Goal: Task Accomplishment & Management: Manage account settings

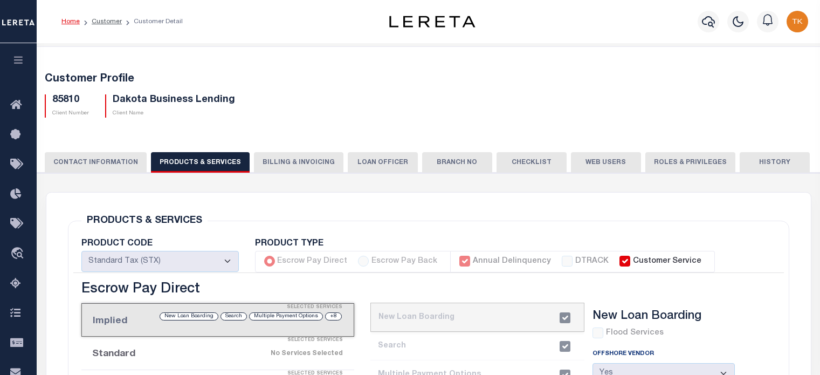
scroll to position [216, 0]
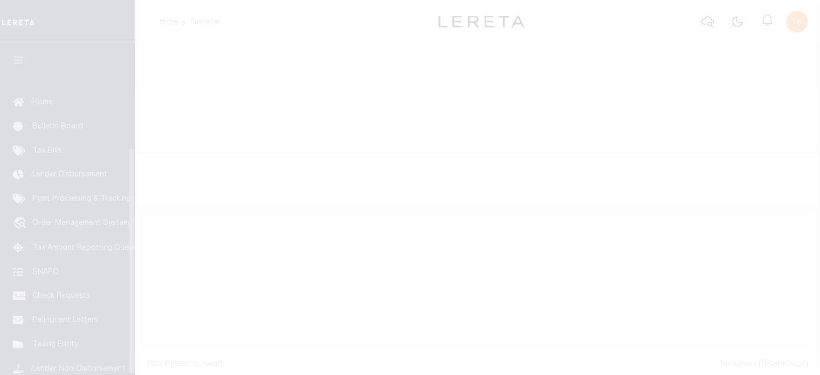
scroll to position [152, 0]
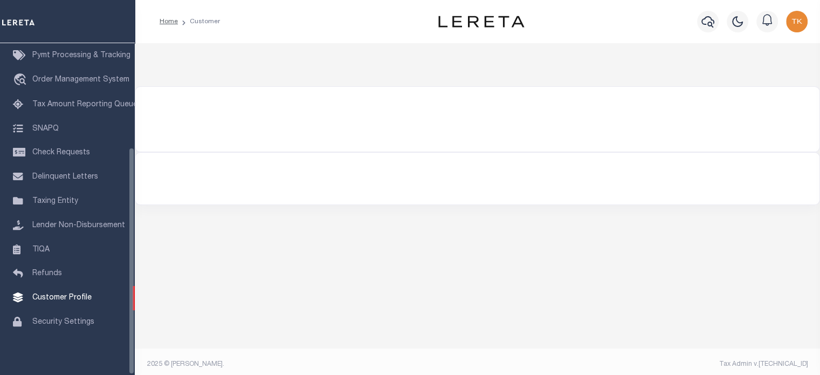
type input "85810"
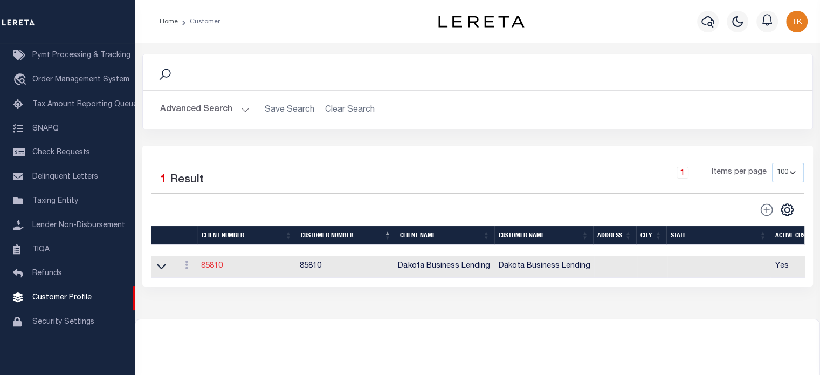
click at [210, 267] on link "85810" at bounding box center [212, 266] width 22 height 8
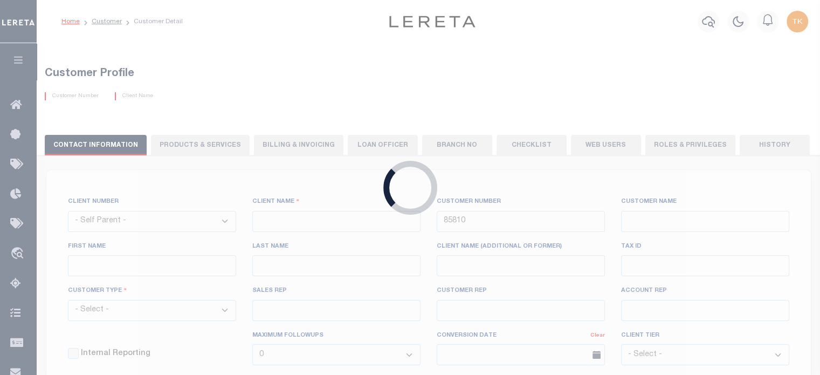
select select
type input "Dakota Business Lending"
type input "[PERSON_NAME]"
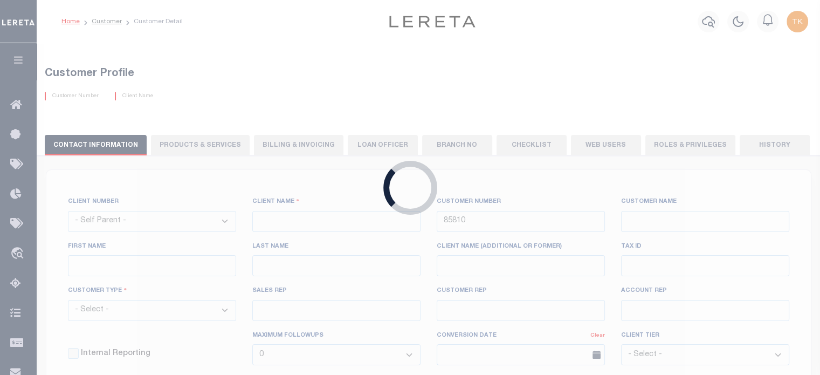
select select "Commercial"
type input "[PERSON_NAME]"
type input "Customer Service"
type input "[DATE]"
select select "Tier 3"
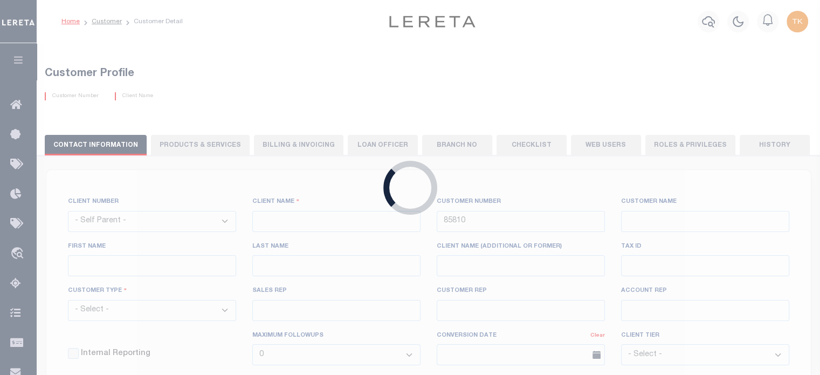
checkbox input "true"
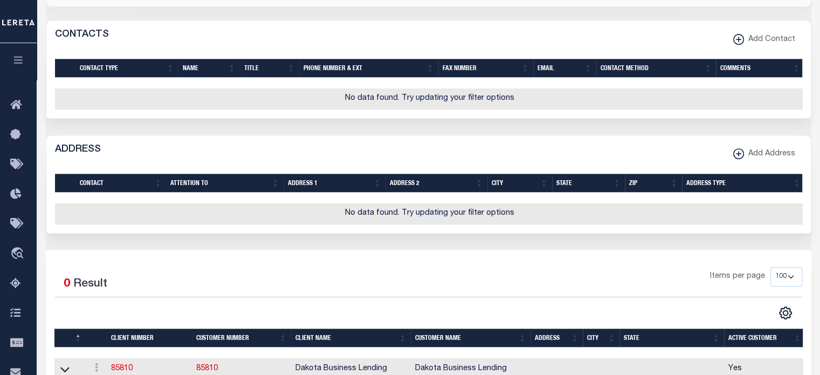
scroll to position [586, 0]
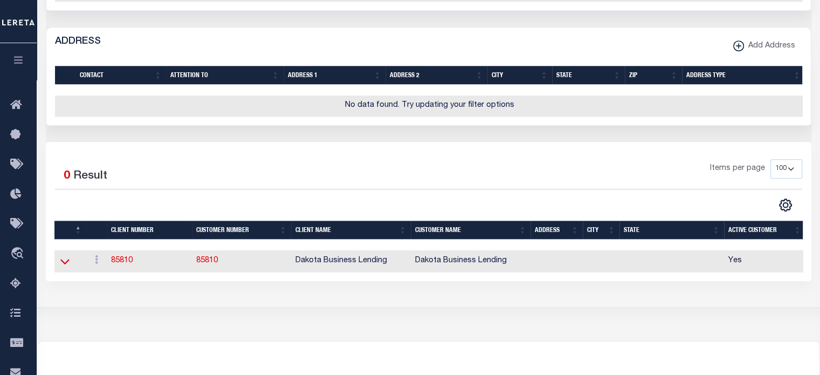
click at [65, 267] on icon at bounding box center [64, 261] width 9 height 11
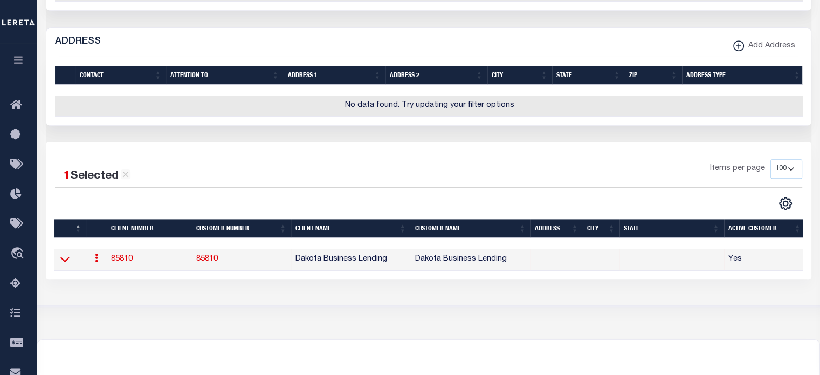
click at [65, 263] on icon at bounding box center [64, 259] width 9 height 5
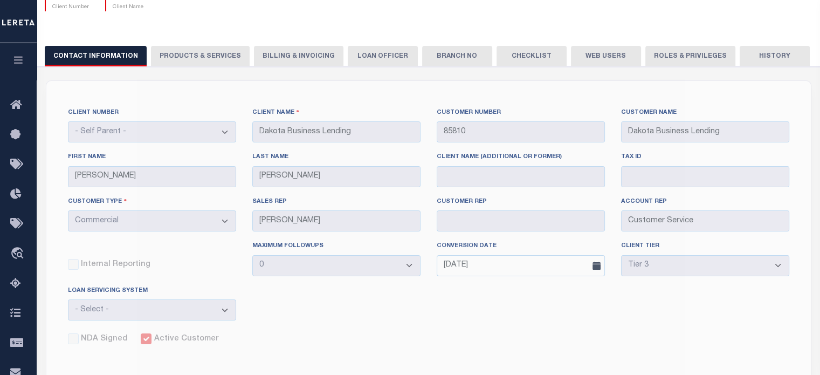
scroll to position [0, 0]
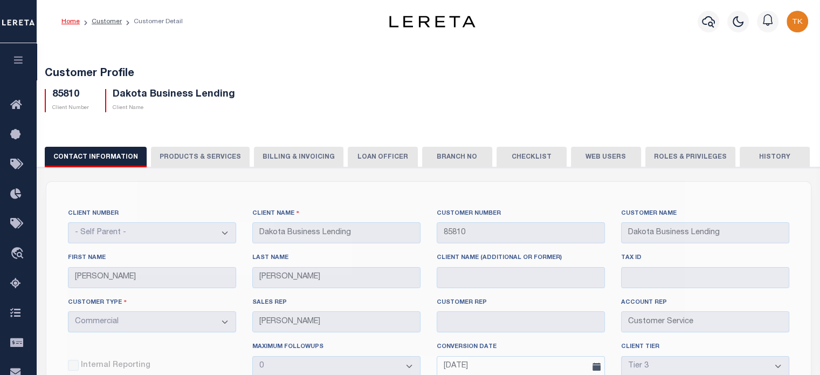
click at [191, 154] on button "PRODUCTS & SERVICES" at bounding box center [200, 157] width 99 height 20
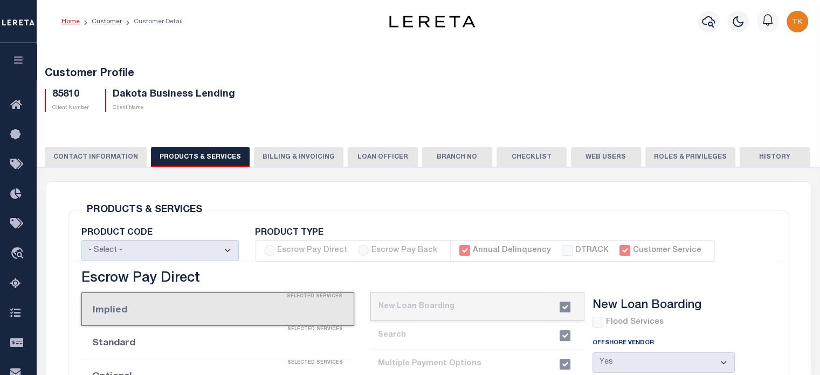
select select "STX"
radio input "true"
checkbox input "true"
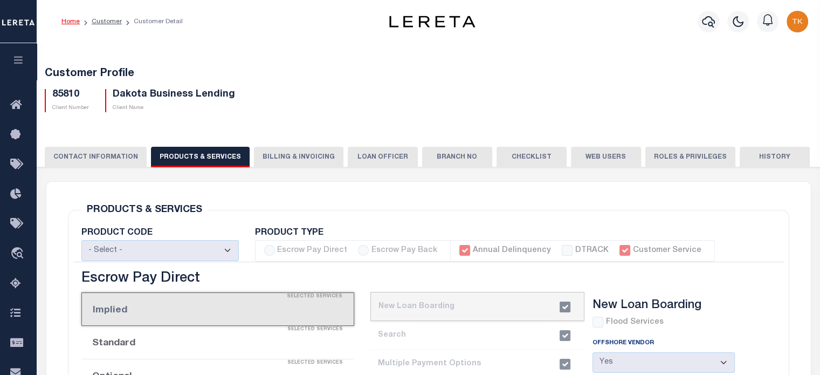
checkbox input "true"
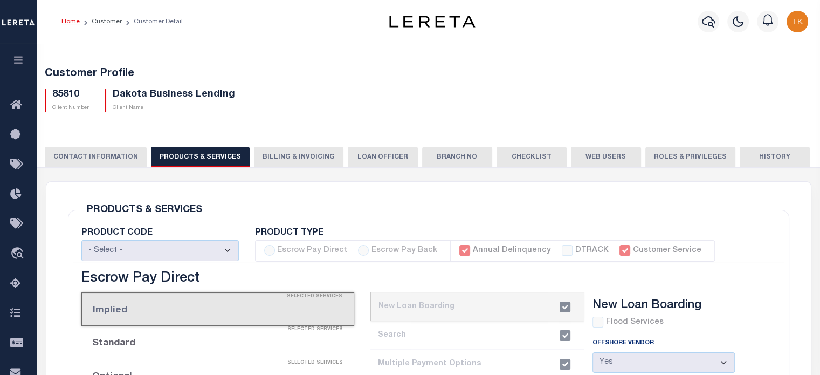
checkbox input "true"
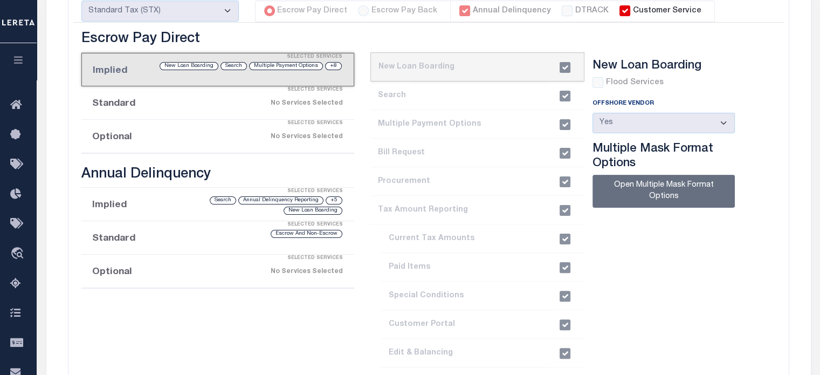
scroll to position [270, 0]
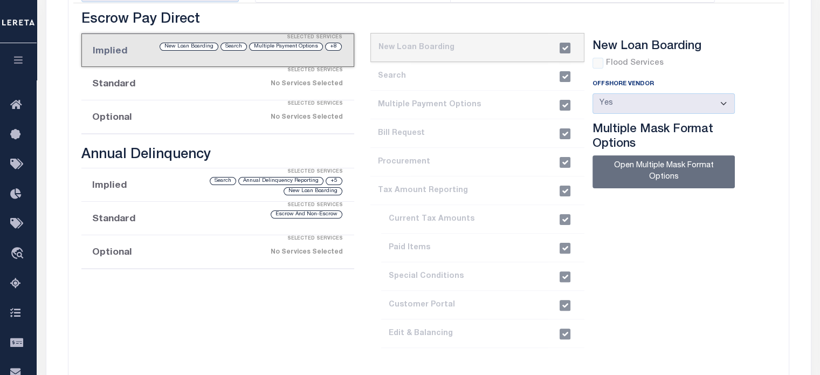
click at [219, 53] on li "Implied Selected Services +8 Multiple Payment Options Search New Loan Boarding" at bounding box center [217, 49] width 273 height 33
click at [238, 53] on li "Implied Selected Services +8 Multiple Payment Options Search New Loan Boarding" at bounding box center [217, 49] width 273 height 33
click at [444, 50] on li "current step: 1. New Loan Boarding" at bounding box center [477, 47] width 214 height 29
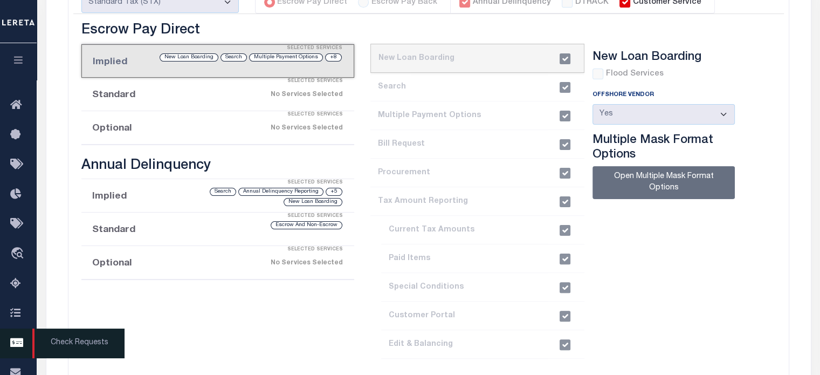
scroll to position [377, 0]
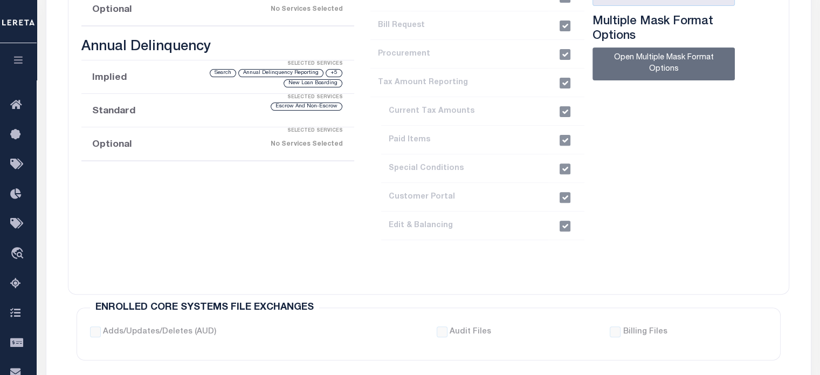
click at [18, 56] on icon "button" at bounding box center [18, 60] width 12 height 10
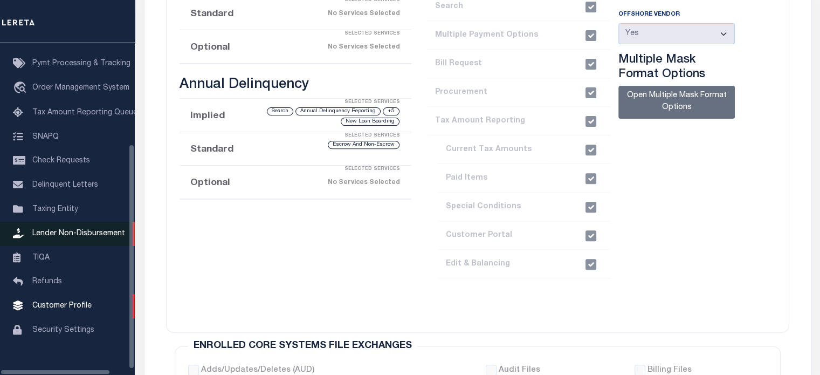
scroll to position [144, 0]
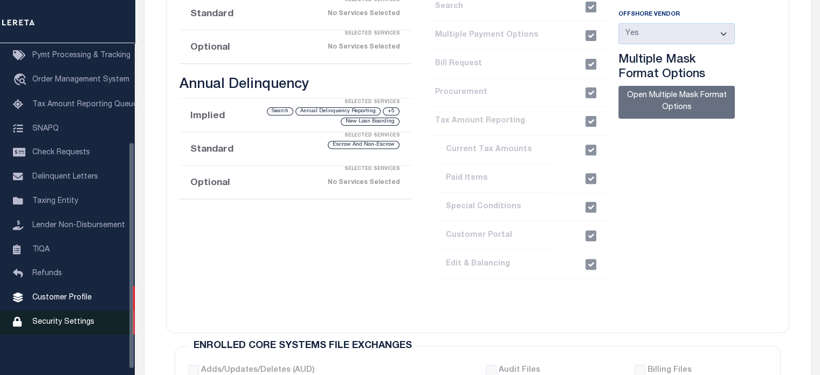
click at [60, 326] on span "Security Settings" at bounding box center [63, 322] width 62 height 8
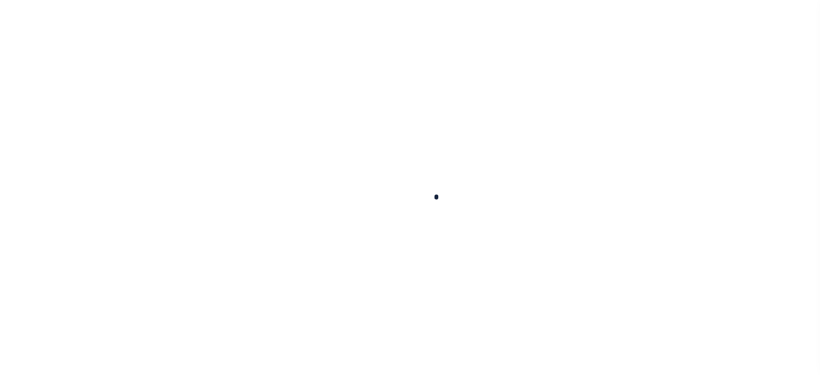
select select "100"
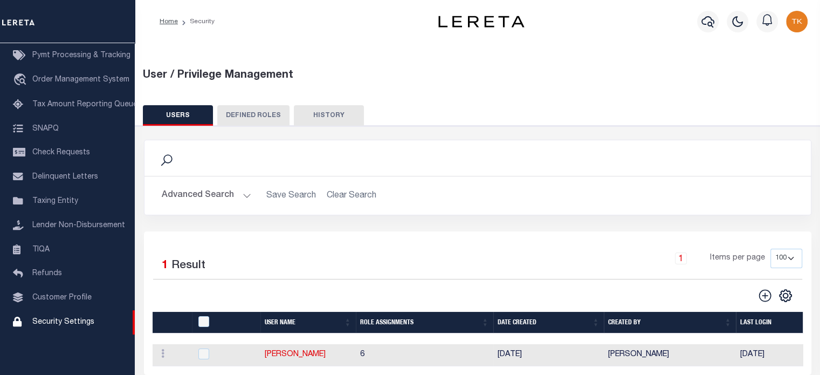
click at [242, 195] on button "Advanced Search" at bounding box center [206, 195] width 89 height 21
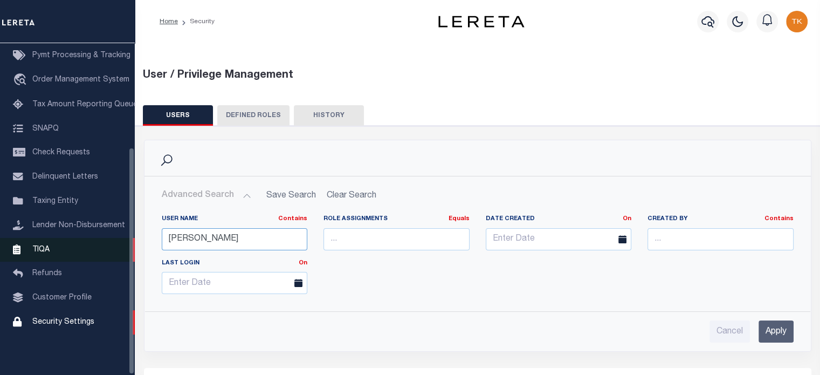
drag, startPoint x: 216, startPoint y: 243, endPoint x: 23, endPoint y: 241, distance: 193.0
click at [23, 241] on div "Home Security" at bounding box center [410, 279] width 820 height 559
type input "t"
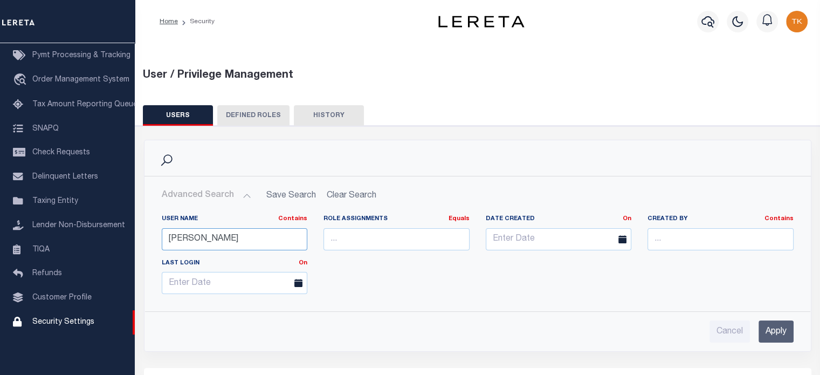
type input "[PERSON_NAME]"
click at [778, 334] on input "Apply" at bounding box center [776, 331] width 35 height 22
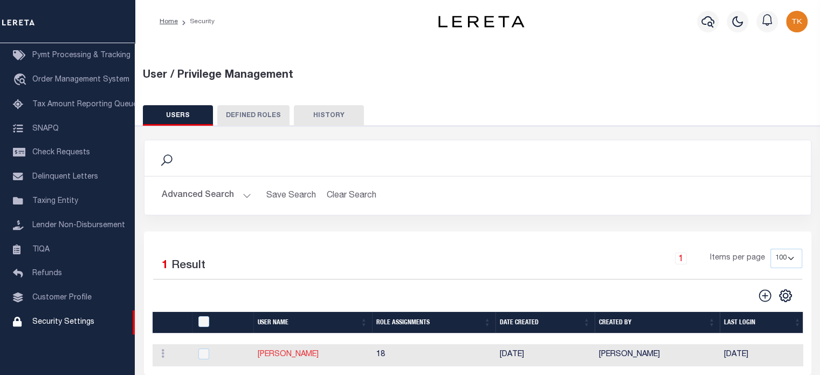
click at [284, 355] on link "[PERSON_NAME]" at bounding box center [288, 354] width 61 height 8
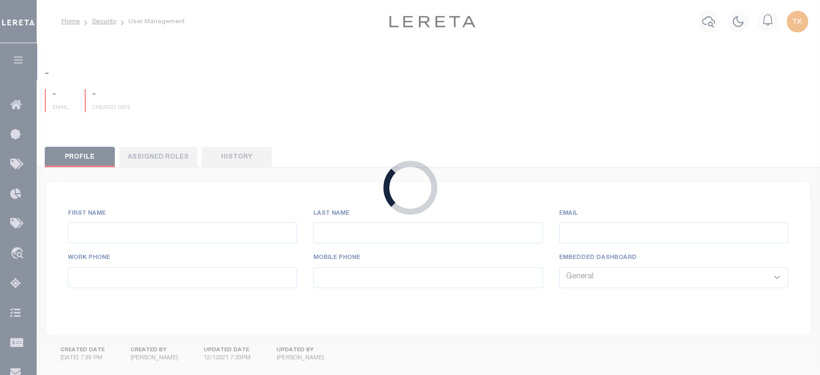
type input "Keohane,"
type input "Tiffany"
type input "tkeohane@lereta.net"
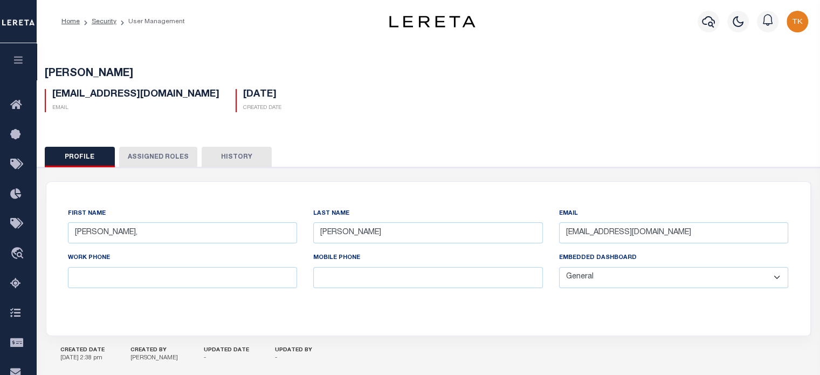
click at [167, 151] on button "Assigned Roles" at bounding box center [158, 157] width 78 height 20
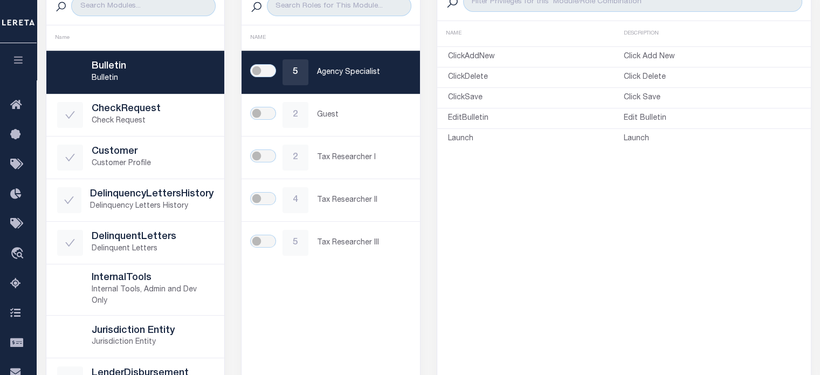
scroll to position [270, 0]
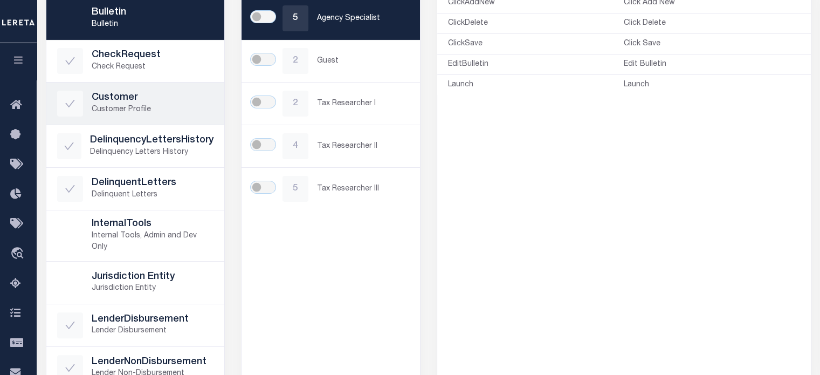
click at [119, 96] on h5 "Customer" at bounding box center [153, 98] width 122 height 12
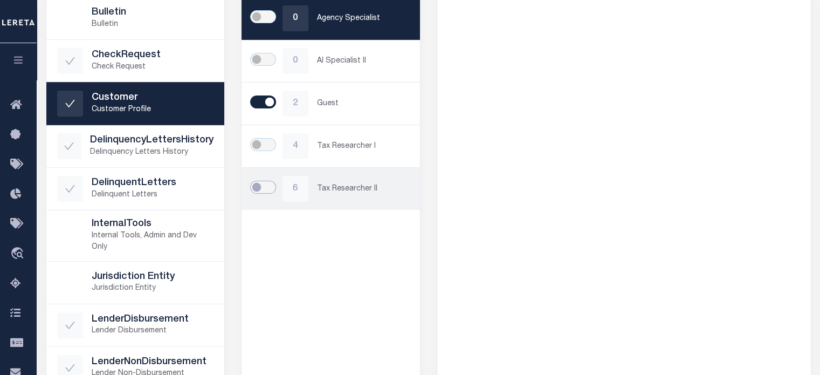
click at [257, 181] on input "checkbox" at bounding box center [263, 187] width 26 height 13
checkbox input "true"
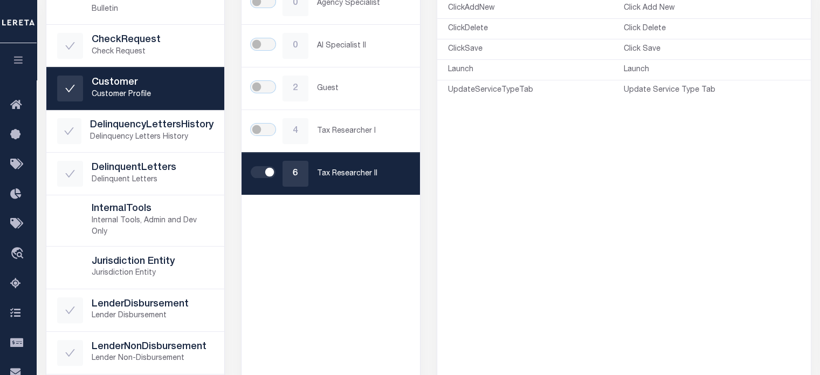
scroll to position [333, 0]
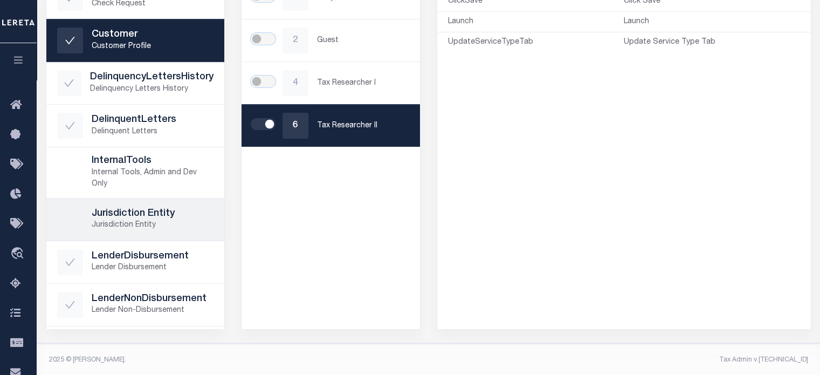
click at [86, 213] on div "Jurisdiction Entity Jurisdiction Entity" at bounding box center [135, 219] width 157 height 26
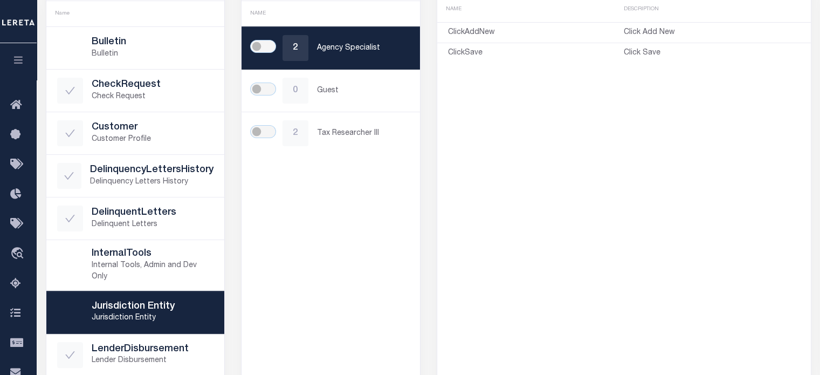
scroll to position [117, 0]
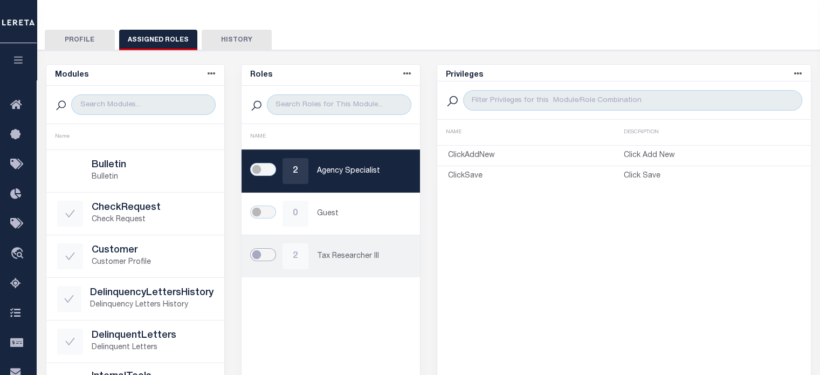
click at [257, 256] on input "checkbox" at bounding box center [263, 254] width 26 height 13
checkbox input "true"
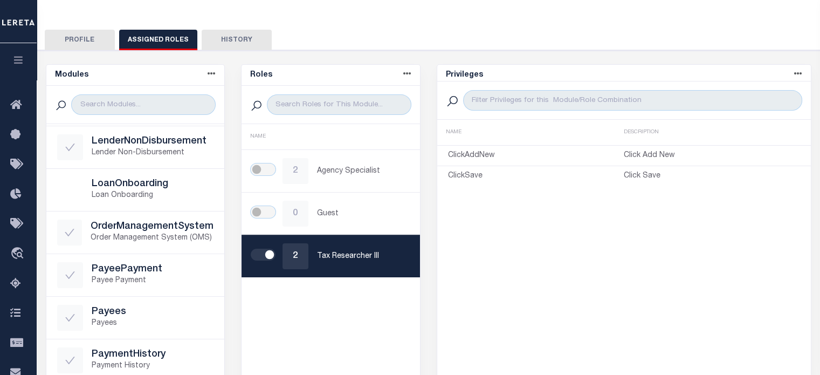
scroll to position [377, 0]
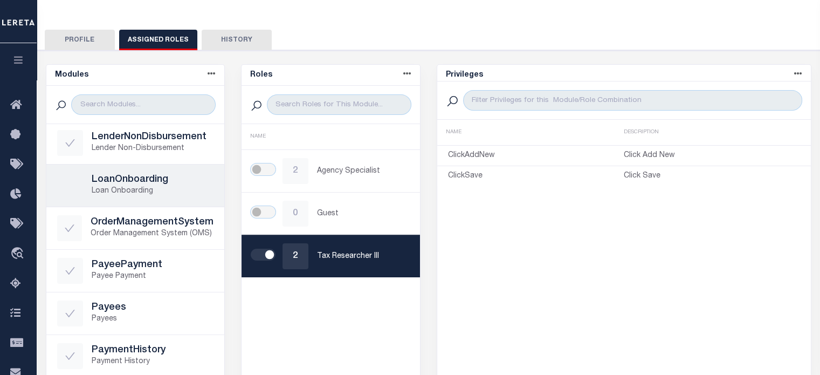
click at [113, 180] on h5 "LoanOnboarding" at bounding box center [153, 180] width 122 height 12
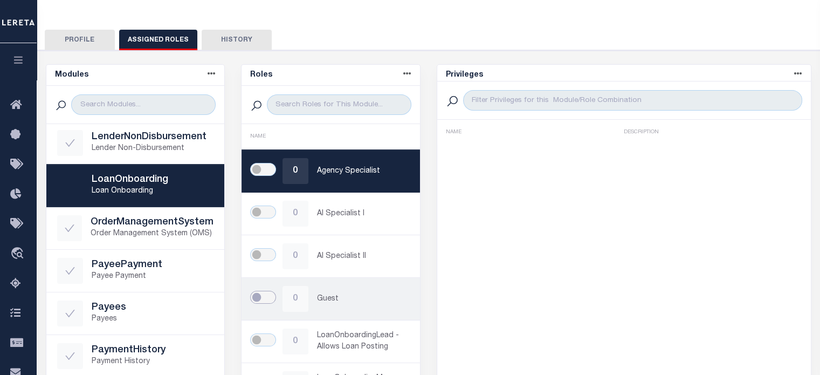
click at [264, 291] on input "checkbox" at bounding box center [263, 297] width 26 height 13
checkbox input "true"
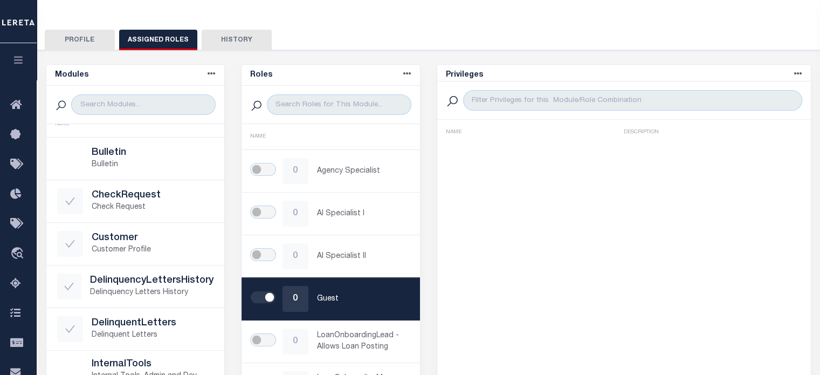
scroll to position [0, 0]
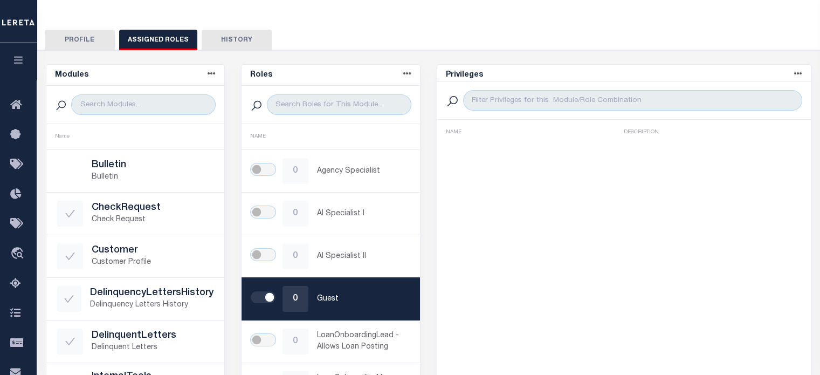
click at [26, 60] on button "button" at bounding box center [18, 61] width 37 height 37
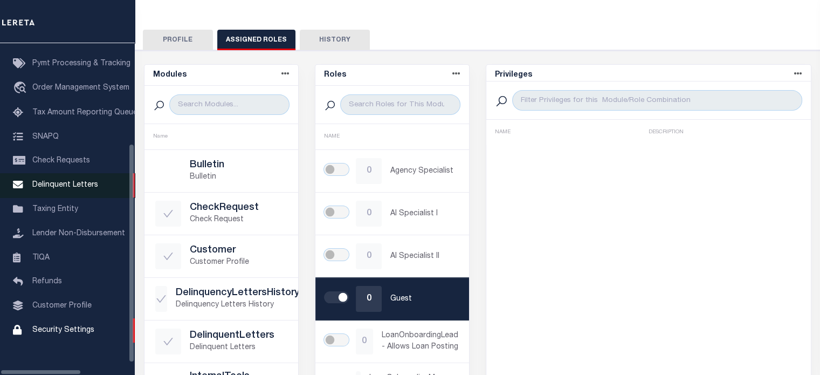
scroll to position [144, 0]
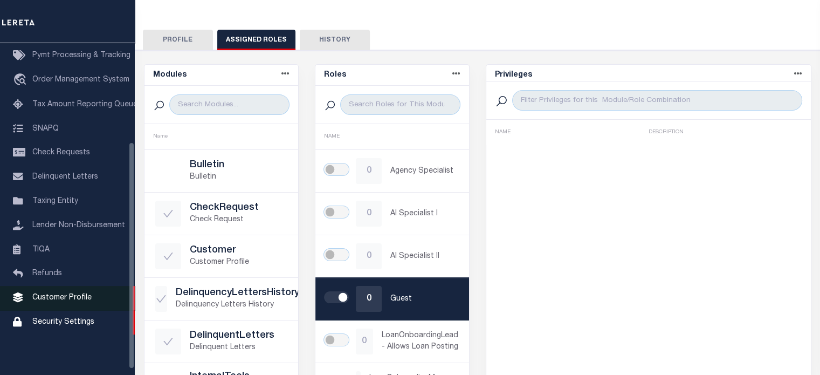
click at [51, 295] on link "Customer Profile" at bounding box center [67, 298] width 135 height 24
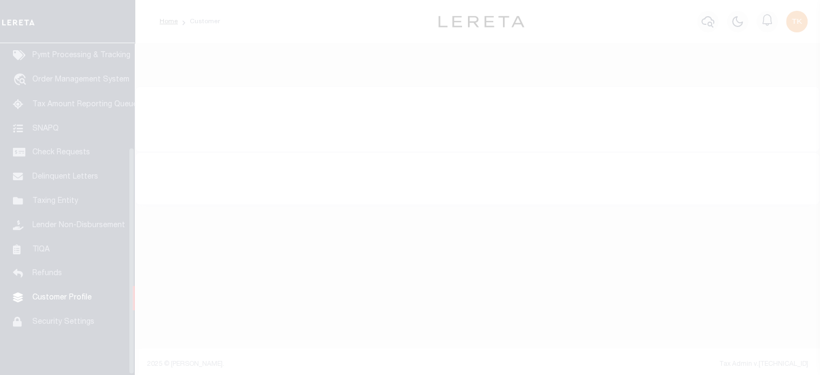
scroll to position [152, 0]
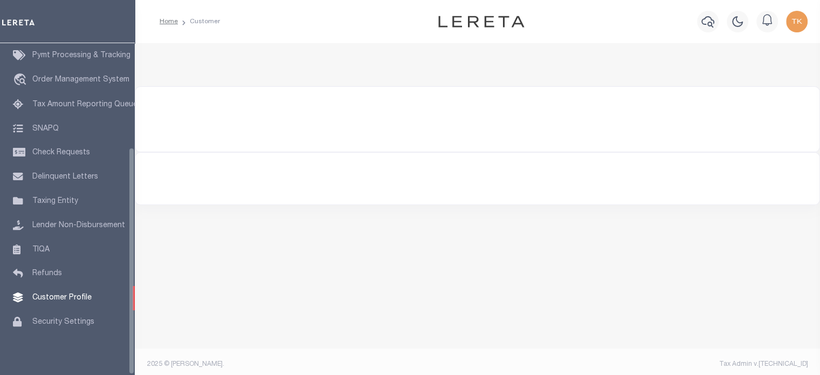
type input "85810"
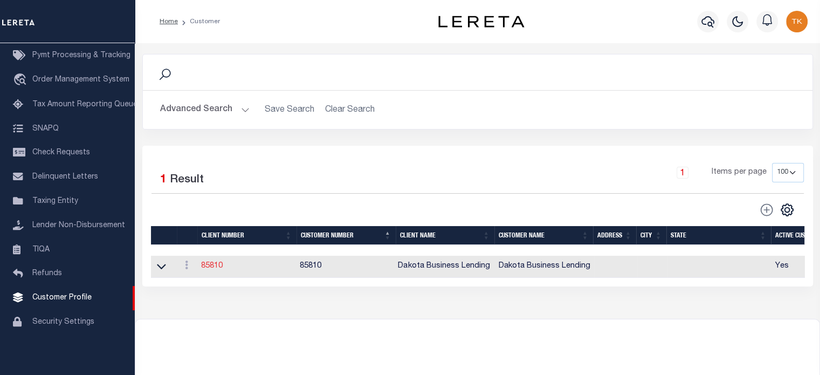
click at [210, 267] on link "85810" at bounding box center [212, 266] width 22 height 8
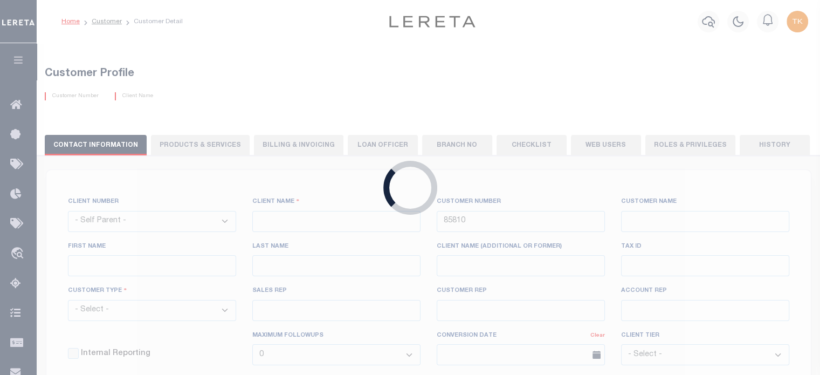
select select
type input "Dakota Business Lending"
type input "Steve"
type input "[PERSON_NAME]"
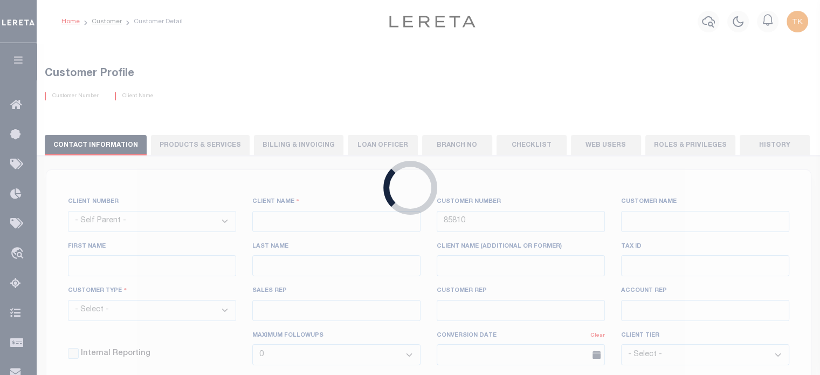
select select "Commercial"
type input "[PERSON_NAME]"
type input "Customer Service"
type input "[DATE]"
select select "Tier 3"
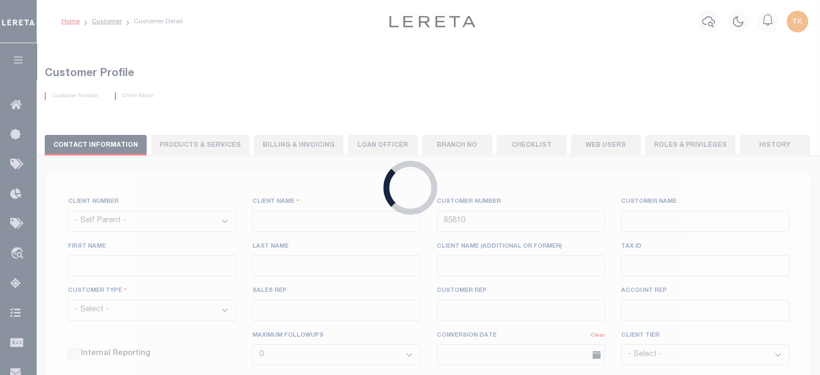
checkbox input "true"
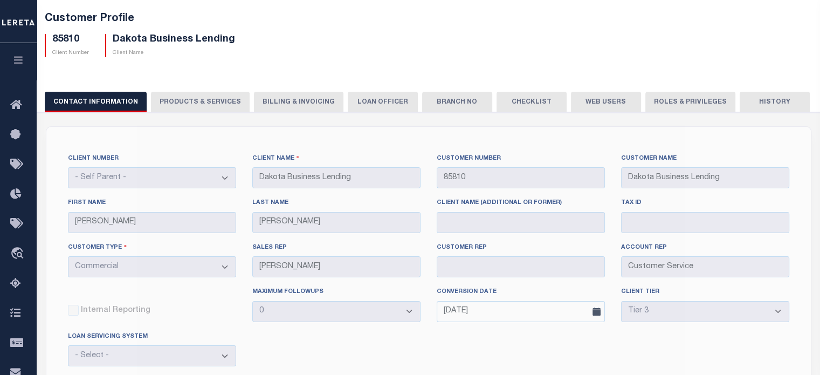
scroll to position [54, 0]
click at [198, 102] on button "PRODUCTS & SERVICES" at bounding box center [200, 103] width 99 height 20
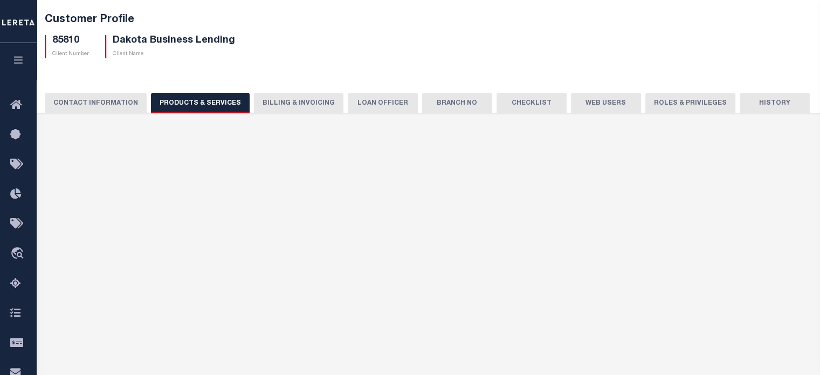
select select "STX"
radio input "true"
checkbox input "true"
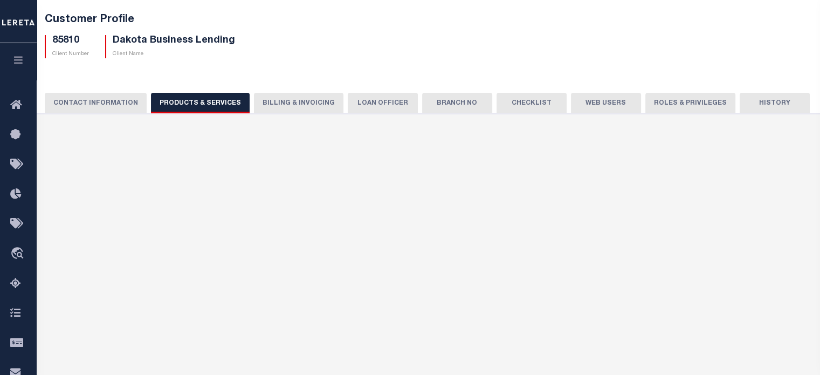
checkbox input "true"
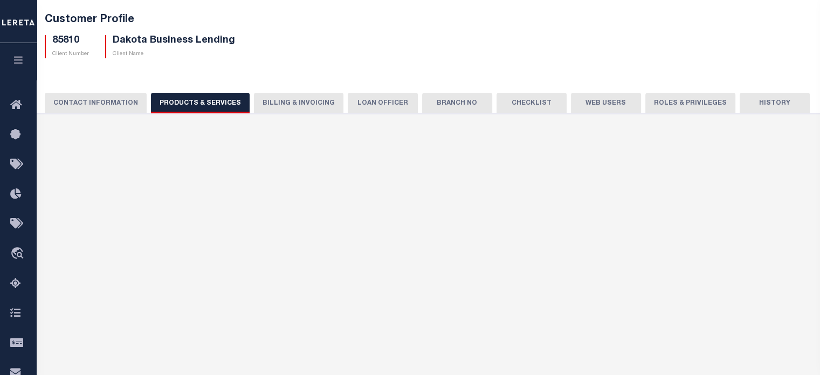
checkbox input "true"
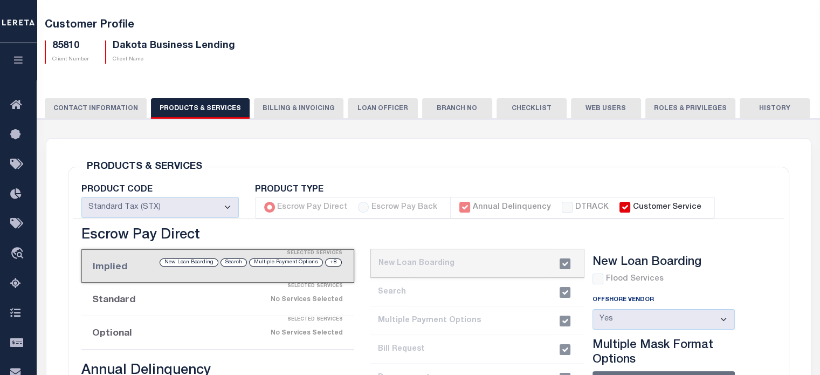
click at [258, 263] on div "Multiple Payment Options" at bounding box center [286, 262] width 74 height 8
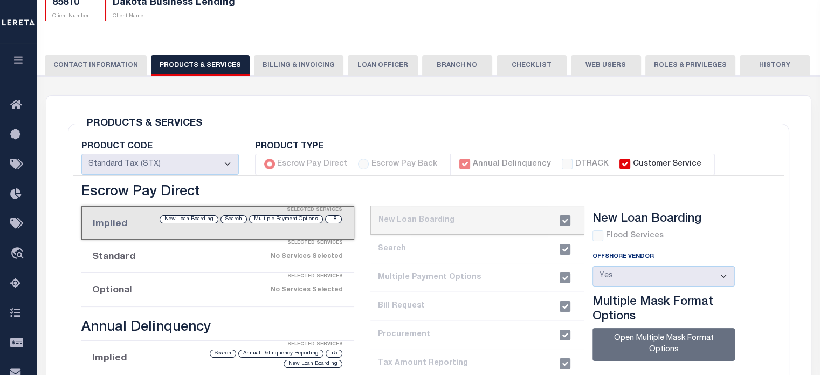
scroll to position [162, 0]
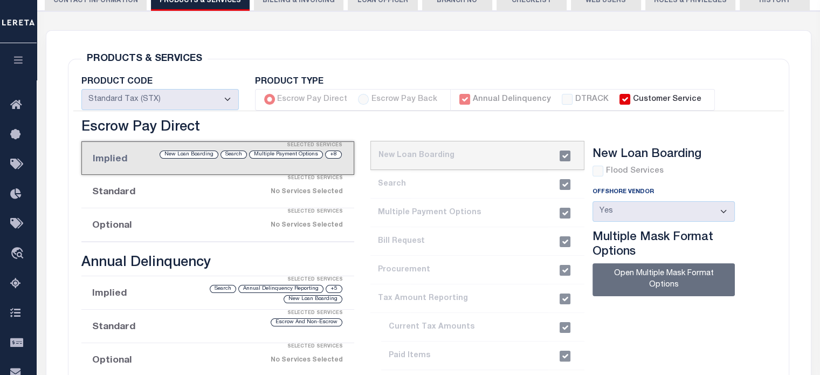
click at [449, 153] on li "current step: 1. New Loan Boarding" at bounding box center [477, 155] width 214 height 29
click at [406, 185] on li "2. Search" at bounding box center [477, 184] width 214 height 29
click at [399, 185] on li "2. Search" at bounding box center [477, 184] width 214 height 29
click at [391, 178] on li "2. Search" at bounding box center [477, 184] width 214 height 29
click at [415, 185] on li "2. Search" at bounding box center [477, 184] width 214 height 29
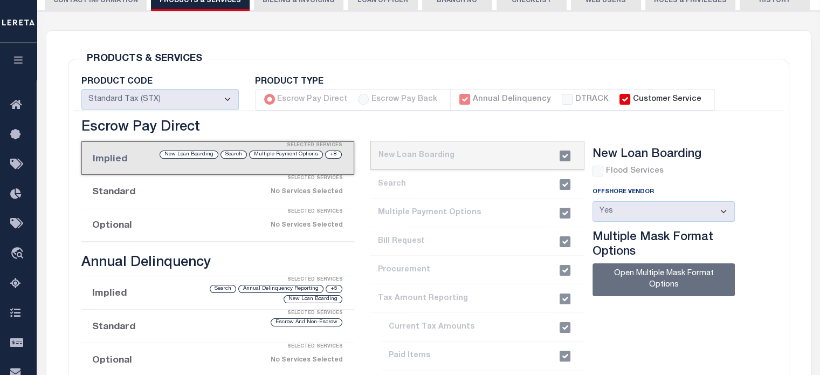
scroll to position [0, 0]
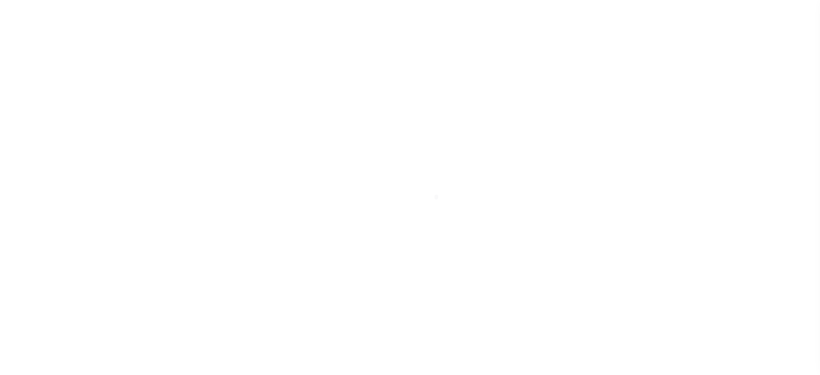
select select "Commercial"
select select "Tier 3"
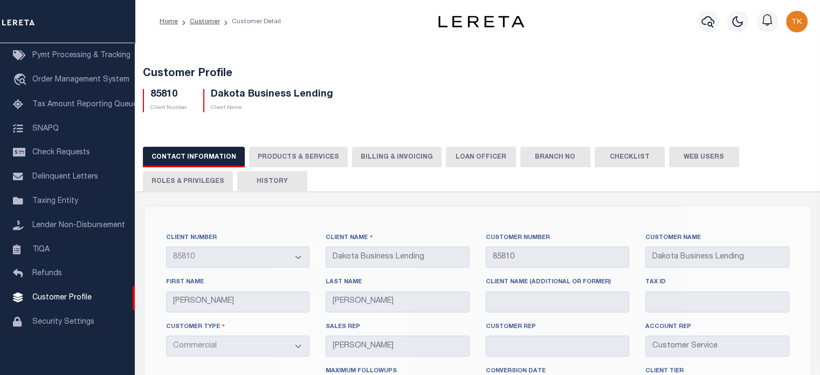
click at [302, 157] on button "PRODUCTS & SERVICES" at bounding box center [298, 157] width 99 height 20
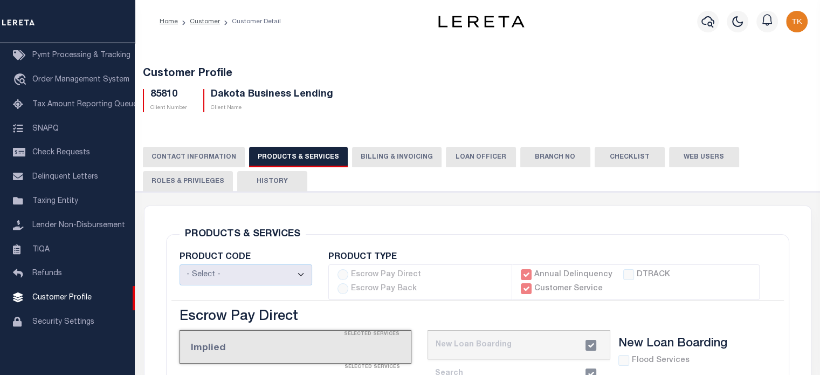
select select "STX"
radio input "true"
checkbox input "true"
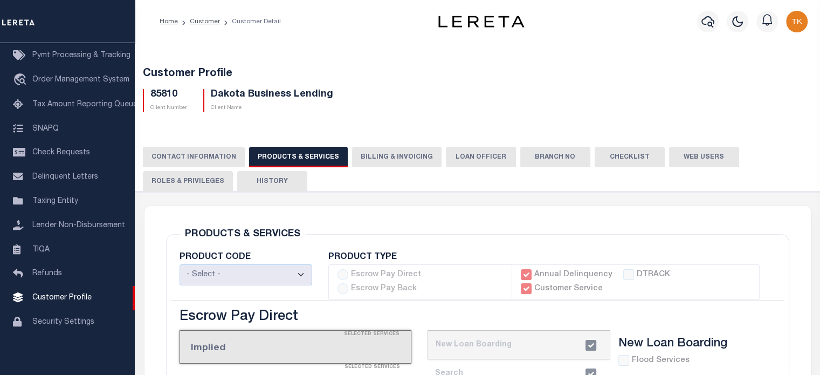
checkbox input "true"
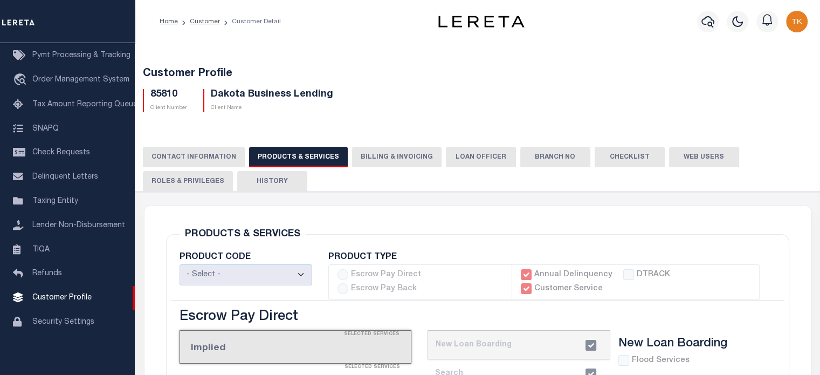
checkbox input "true"
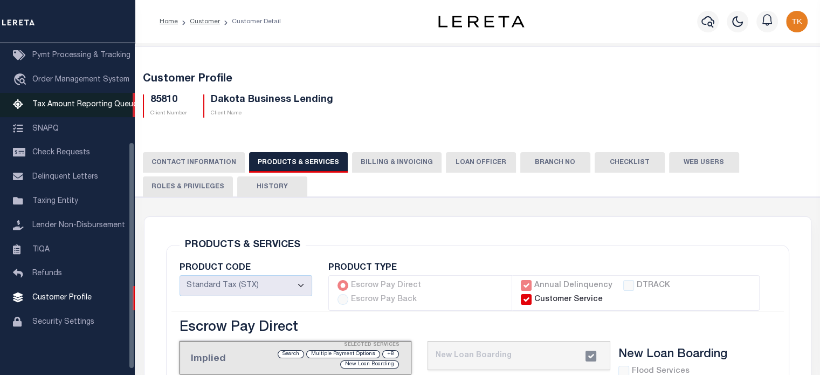
scroll to position [0, 0]
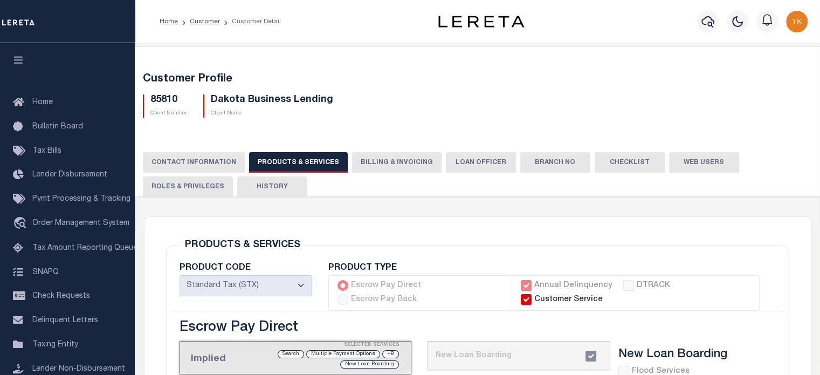
click at [794, 18] on img "button" at bounding box center [797, 22] width 22 height 22
click at [768, 73] on span "Sign out" at bounding box center [754, 77] width 31 height 8
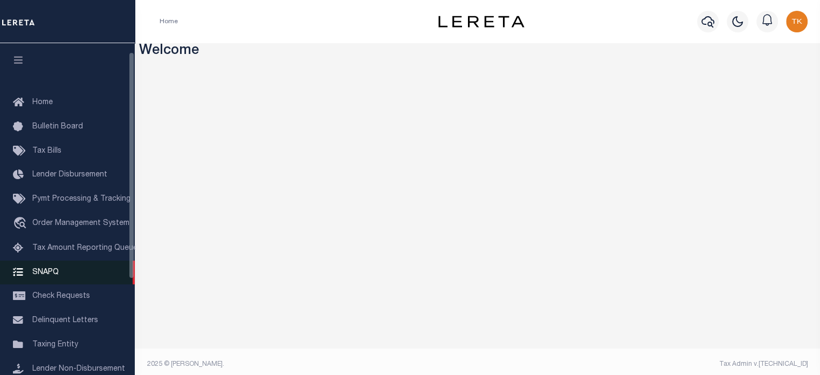
scroll to position [152, 0]
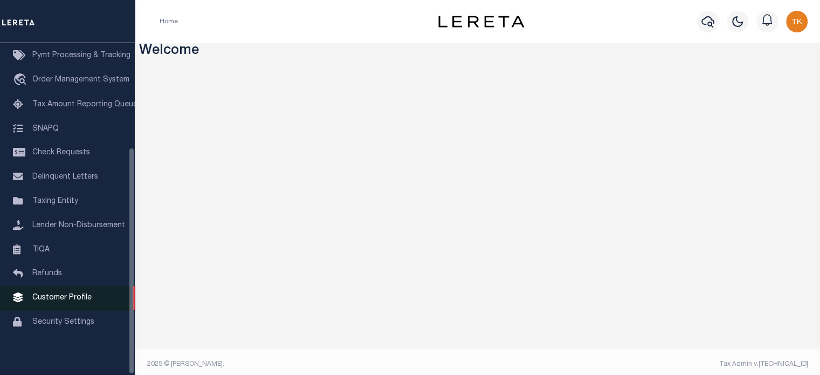
click at [43, 294] on span "Customer Profile" at bounding box center [61, 298] width 59 height 8
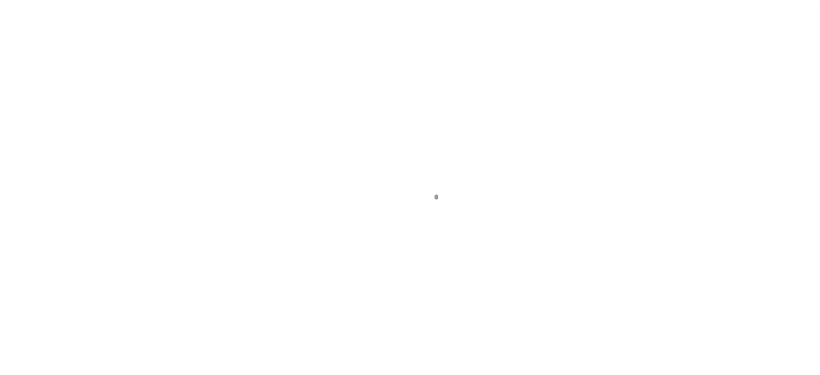
scroll to position [152, 0]
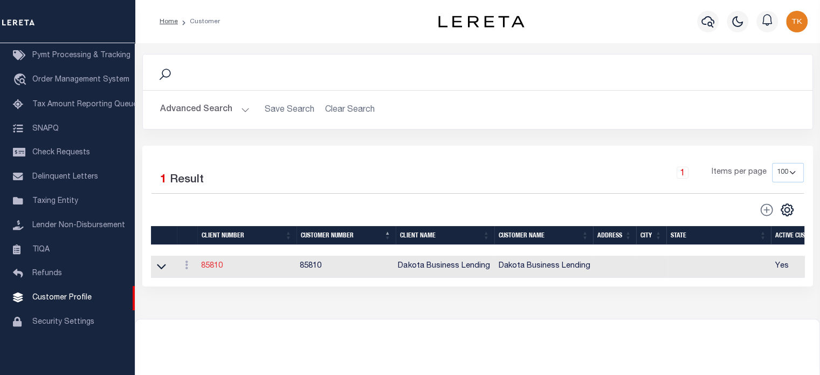
click at [205, 266] on link "85810" at bounding box center [212, 266] width 22 height 8
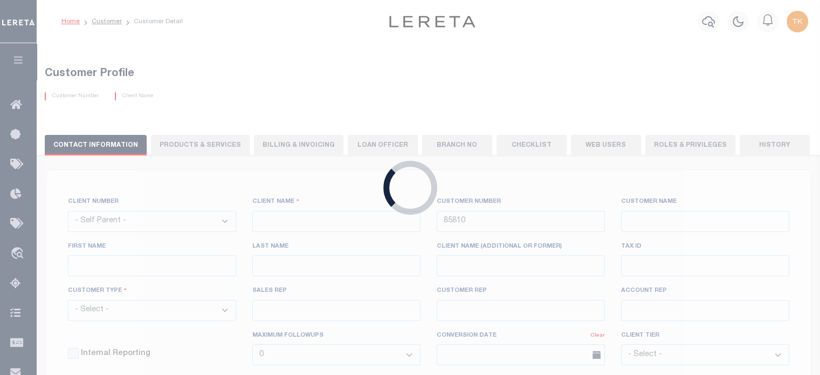
select select
type input "Dakota Business Lending"
type input "[PERSON_NAME]"
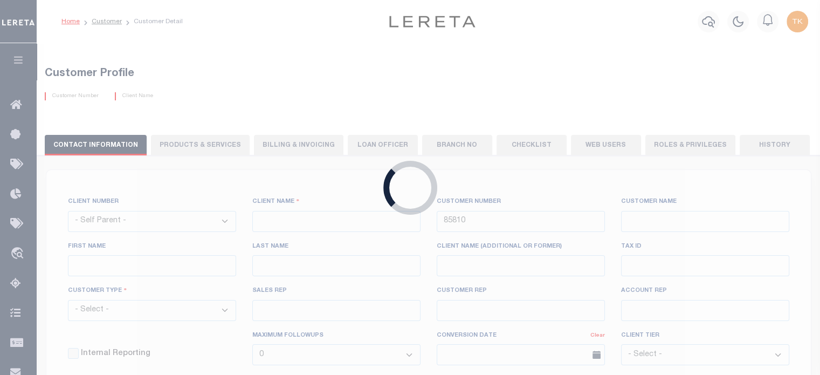
select select "Commercial"
type input "[PERSON_NAME]"
type input "Customer Service"
type input "[DATE]"
select select "Tier 3"
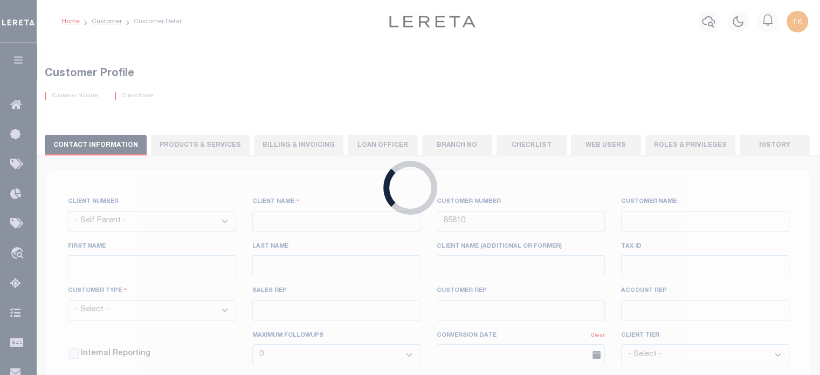
checkbox input "true"
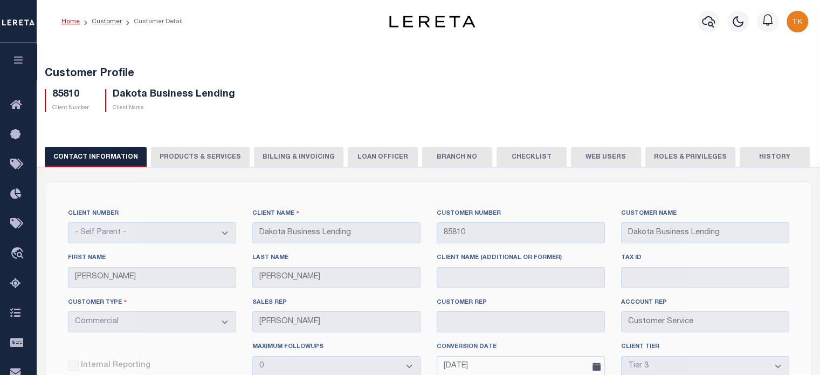
click at [191, 154] on button "PRODUCTS & SERVICES" at bounding box center [200, 157] width 99 height 20
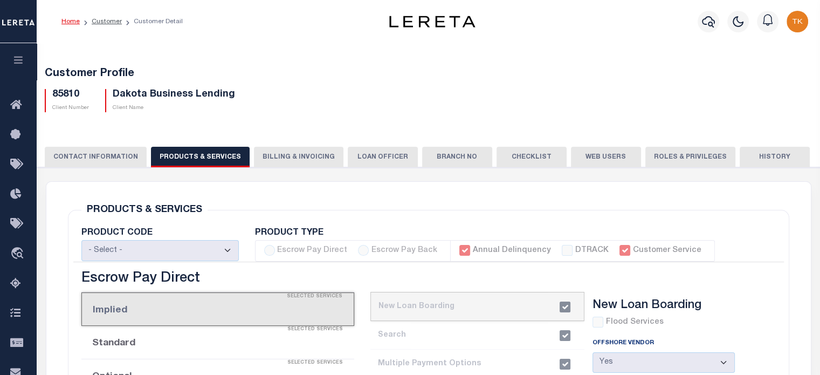
select select "STX"
radio input "true"
checkbox input "true"
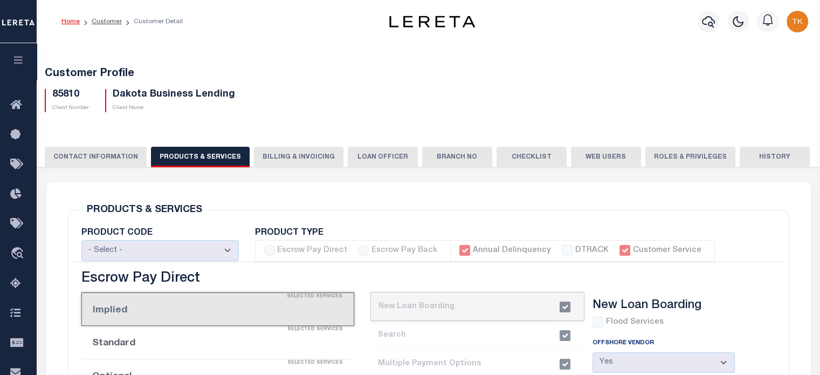
checkbox input "true"
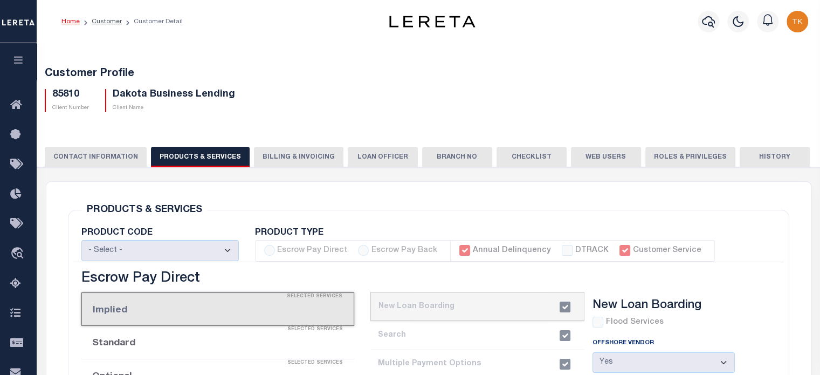
checkbox input "true"
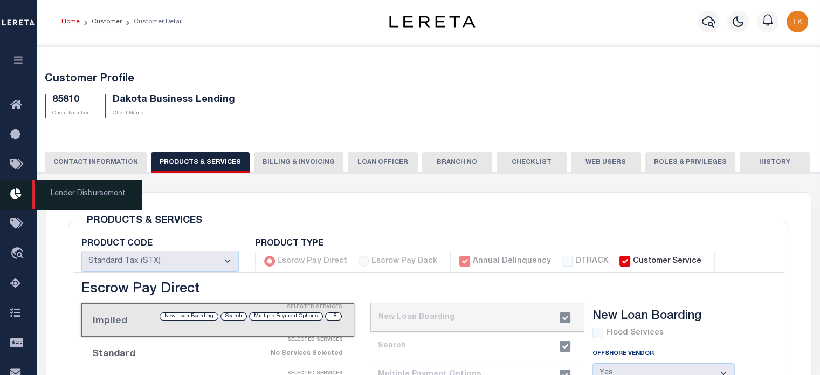
click at [18, 56] on button "button" at bounding box center [18, 61] width 37 height 37
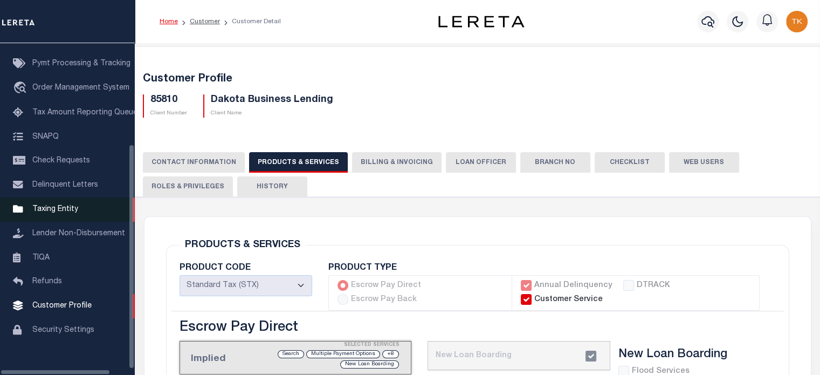
scroll to position [144, 0]
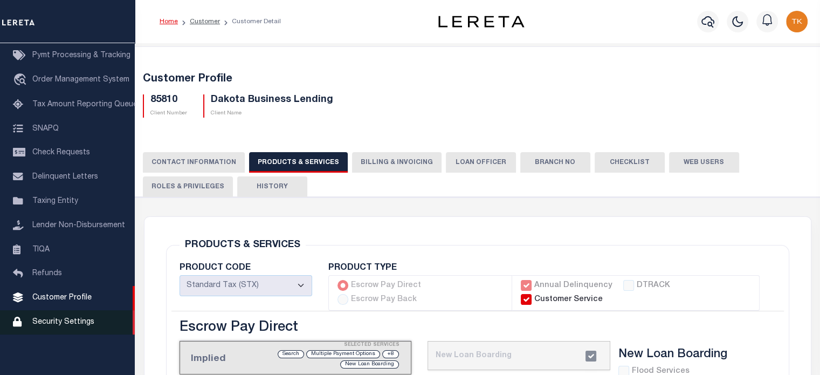
click span "Security Settings"
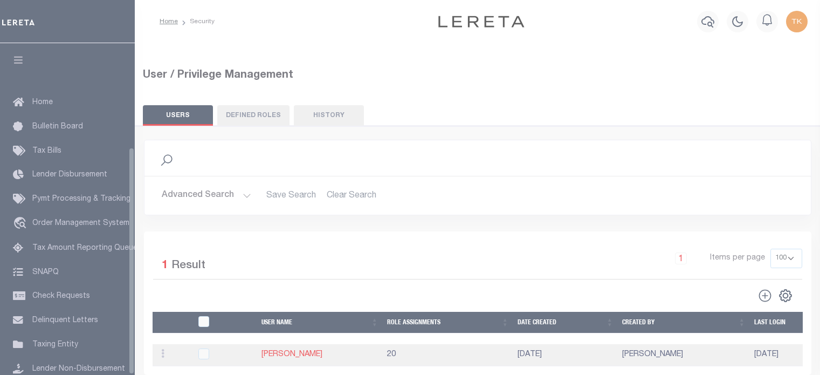
select select "100"
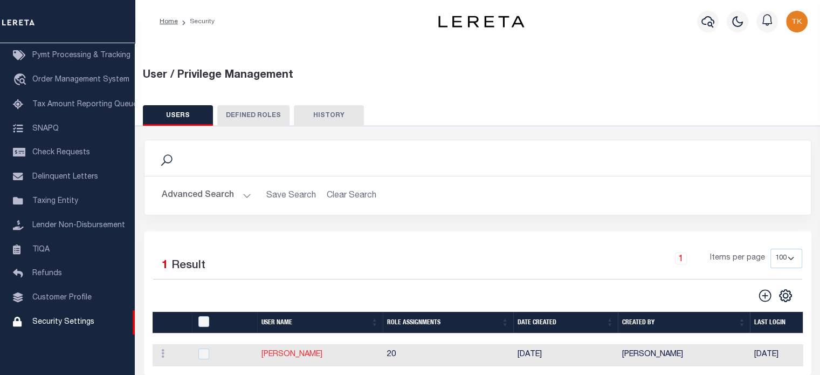
click at [290, 352] on link "[PERSON_NAME]" at bounding box center [291, 354] width 61 height 8
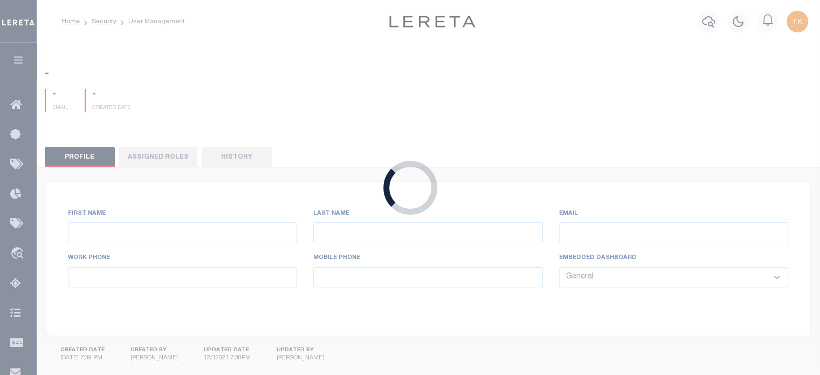
type input "[PERSON_NAME],"
type input "[PERSON_NAME]"
type input "[EMAIL_ADDRESS][DOMAIN_NAME]"
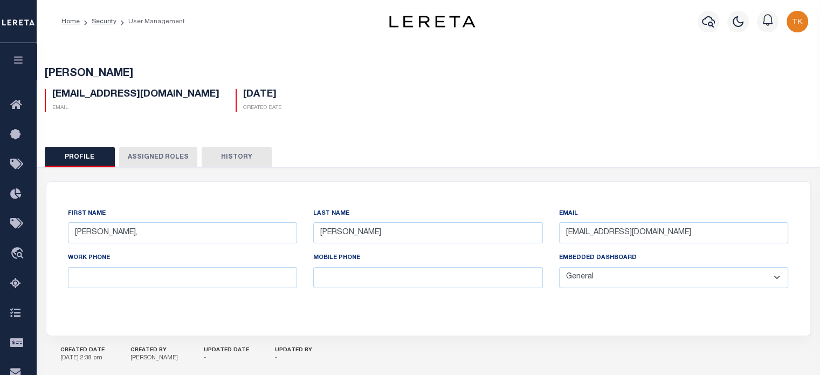
click at [159, 155] on button "Assigned Roles" at bounding box center [158, 157] width 78 height 20
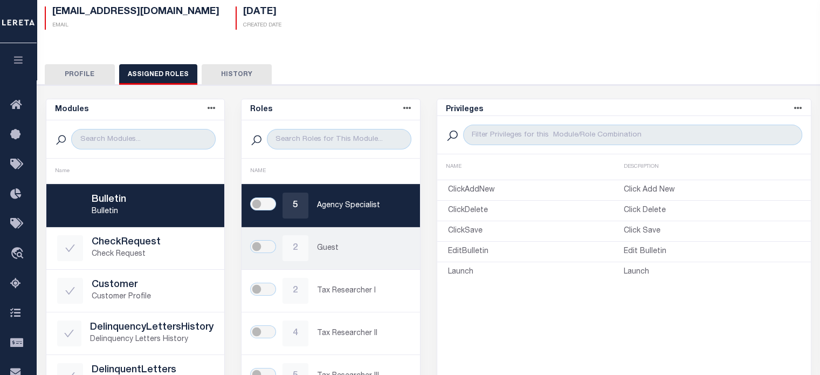
scroll to position [270, 0]
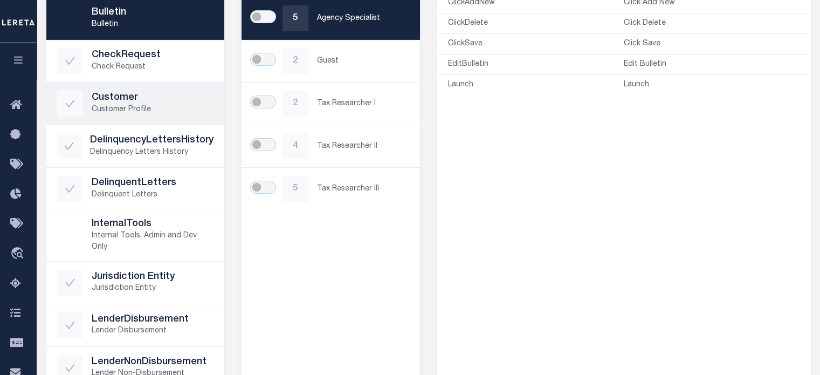
click at [123, 95] on h5 "Customer" at bounding box center [153, 98] width 122 height 12
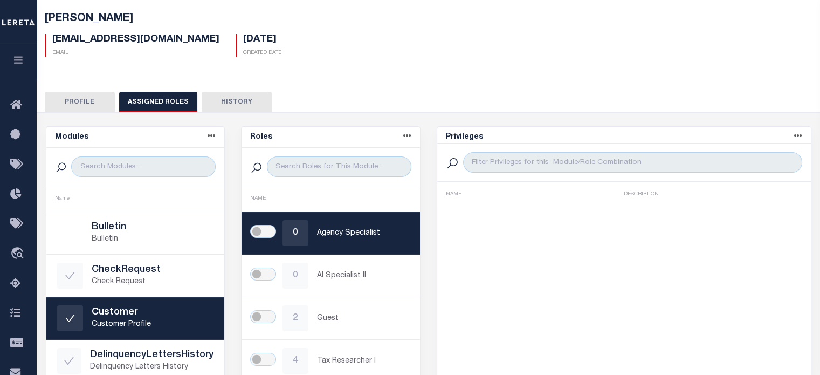
scroll to position [54, 0]
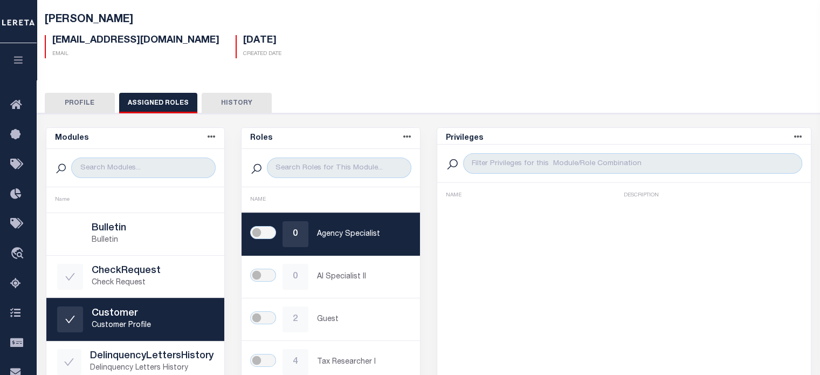
click at [92, 103] on button "Profile" at bounding box center [80, 103] width 70 height 20
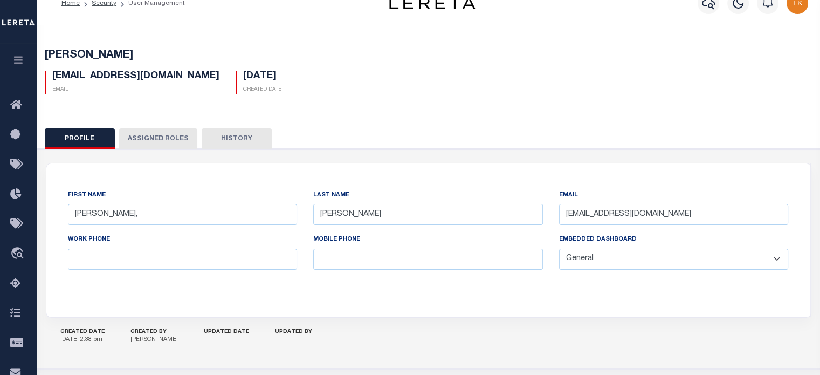
scroll to position [0, 0]
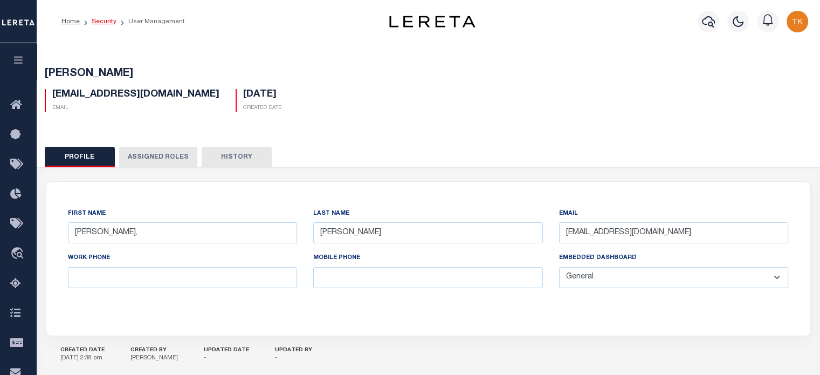
click at [106, 19] on link "Security" at bounding box center [104, 21] width 25 height 6
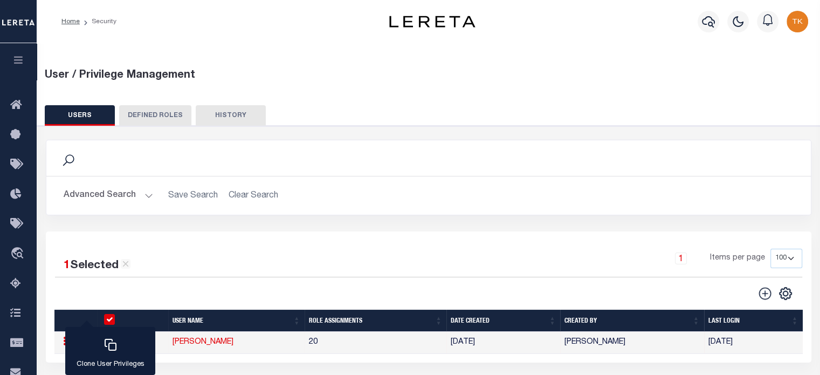
click at [108, 193] on button "Advanced Search" at bounding box center [108, 195] width 89 height 21
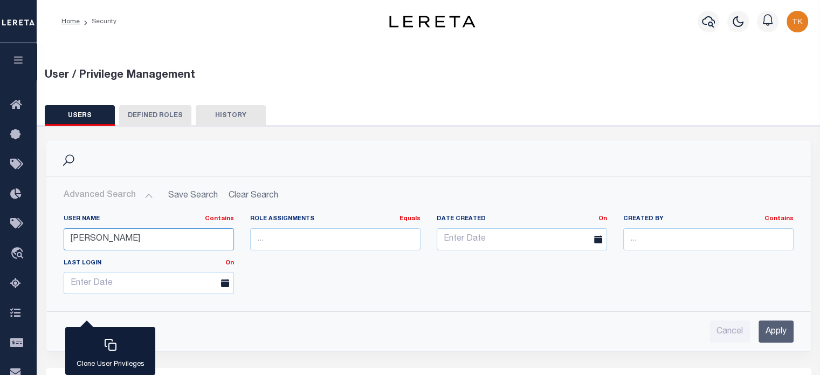
drag, startPoint x: 123, startPoint y: 229, endPoint x: -37, endPoint y: 229, distance: 160.1
click at [0, 229] on html "Home Security" at bounding box center [410, 285] width 820 height 571
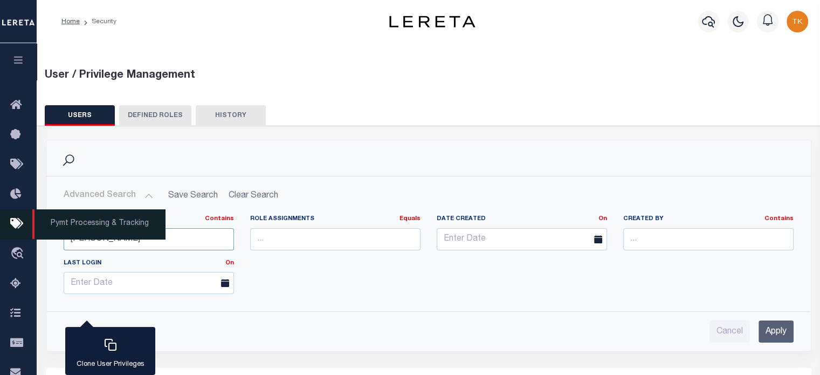
drag, startPoint x: 116, startPoint y: 239, endPoint x: 1, endPoint y: 232, distance: 115.1
click at [1, 232] on div "Home Security" at bounding box center [410, 273] width 820 height 546
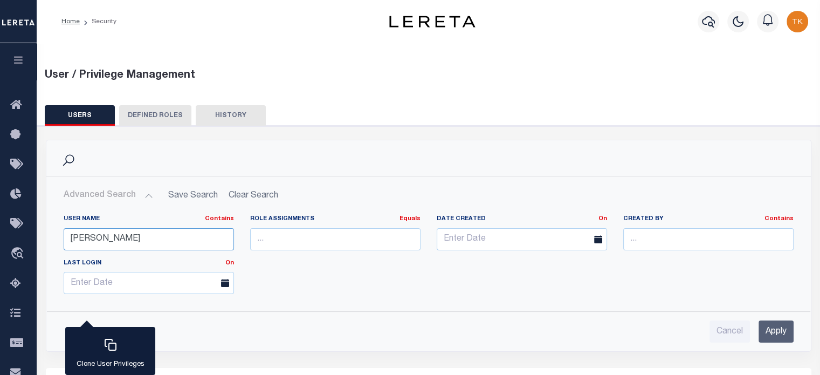
type input "[PERSON_NAME]"
click at [786, 316] on div "Cancel Apply" at bounding box center [428, 327] width 747 height 31
click at [784, 325] on input "Apply" at bounding box center [776, 331] width 35 height 22
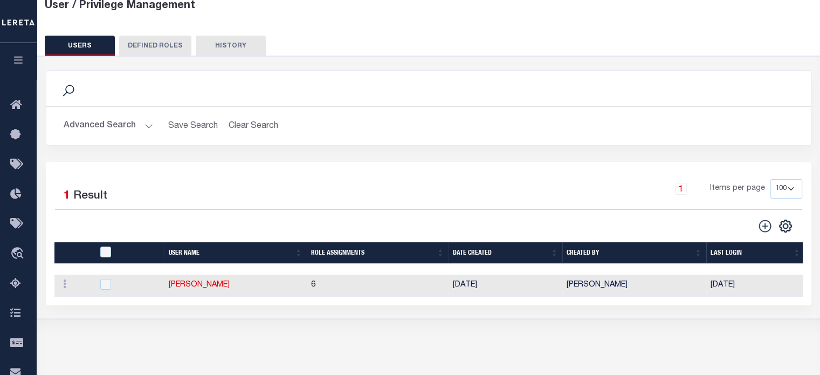
scroll to position [196, 0]
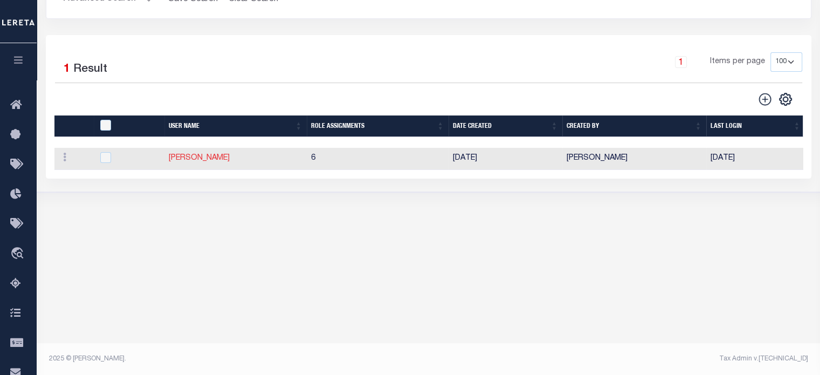
click at [188, 160] on link "[PERSON_NAME]" at bounding box center [199, 158] width 61 height 8
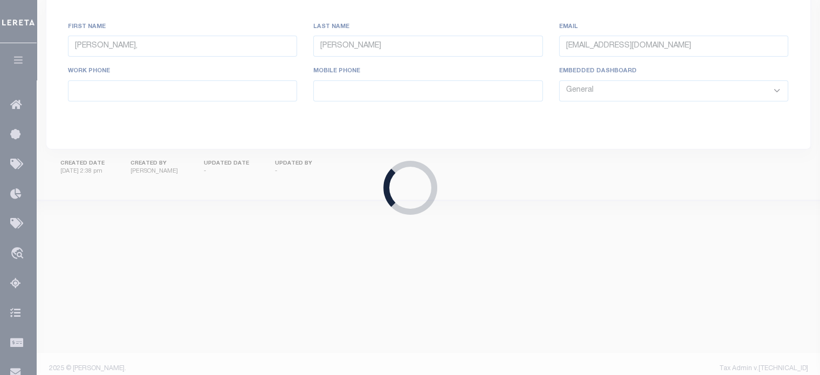
type input "[PERSON_NAME],"
type input "[PERSON_NAME]"
type input "[EMAIL_ADDRESS][DOMAIN_NAME]"
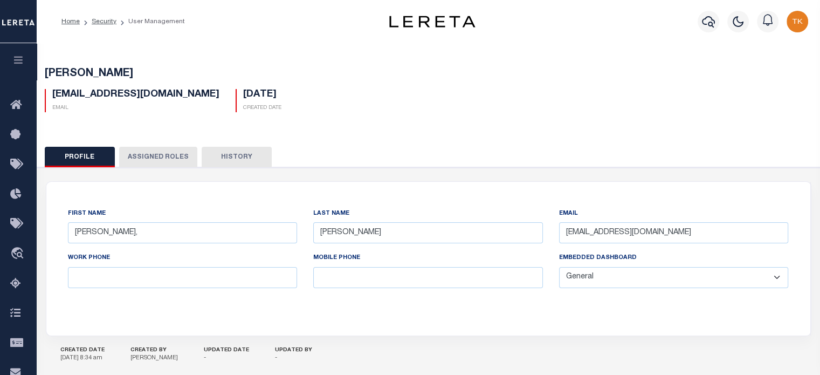
click at [144, 150] on button "Assigned Roles" at bounding box center [158, 157] width 78 height 20
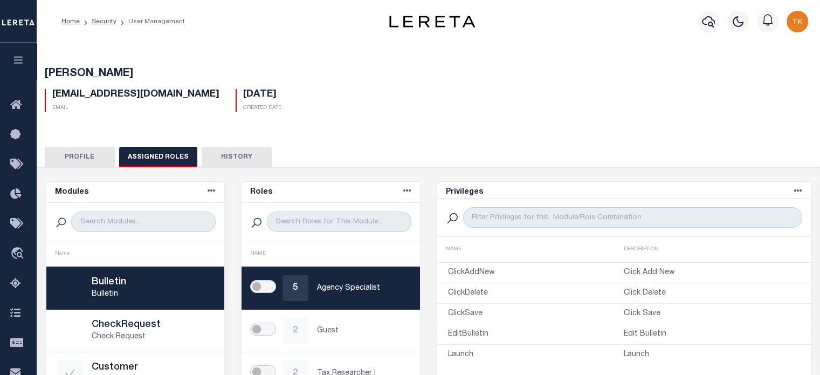
scroll to position [108, 0]
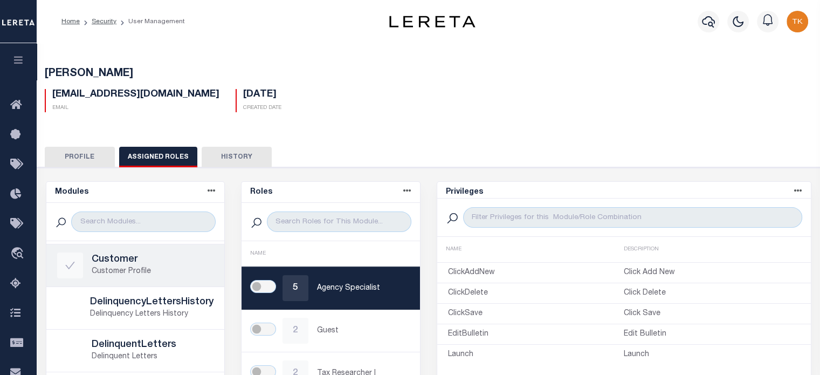
click at [147, 267] on p "Customer Profile" at bounding box center [153, 271] width 122 height 11
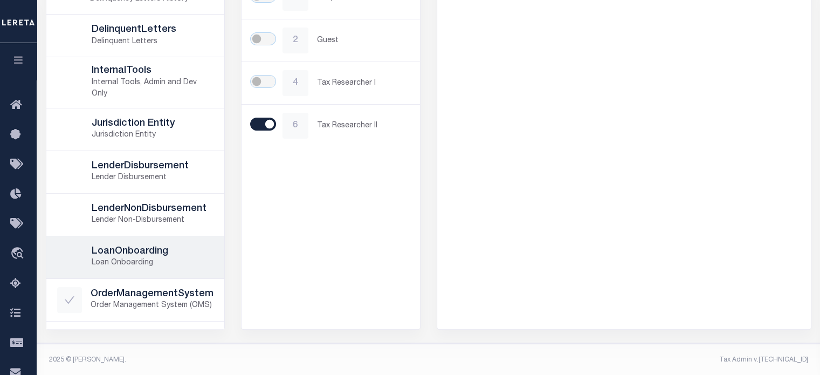
scroll to position [17, 0]
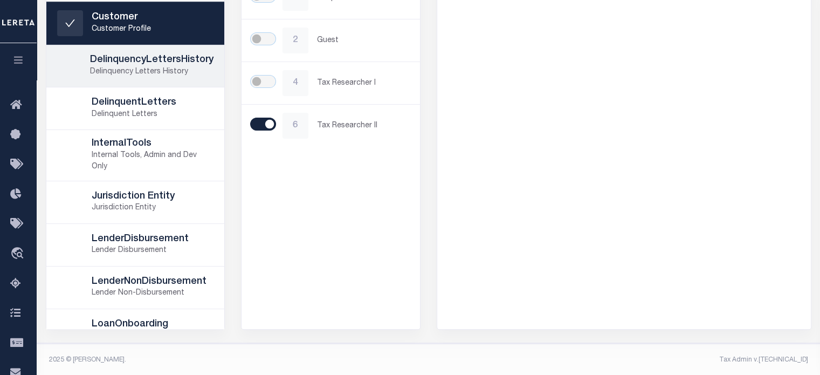
click at [69, 63] on div at bounding box center [69, 66] width 25 height 26
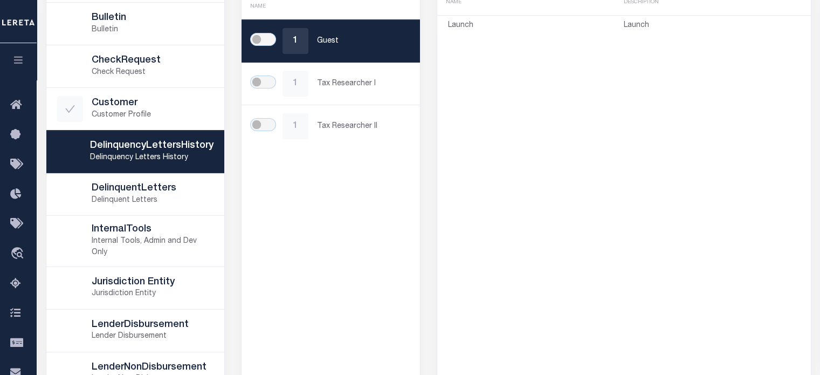
scroll to position [63, 0]
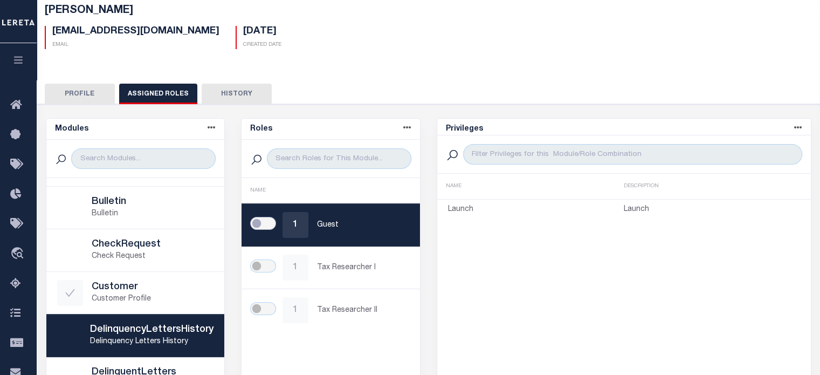
click at [263, 218] on input "checkbox" at bounding box center [263, 223] width 26 height 13
checkbox input "true"
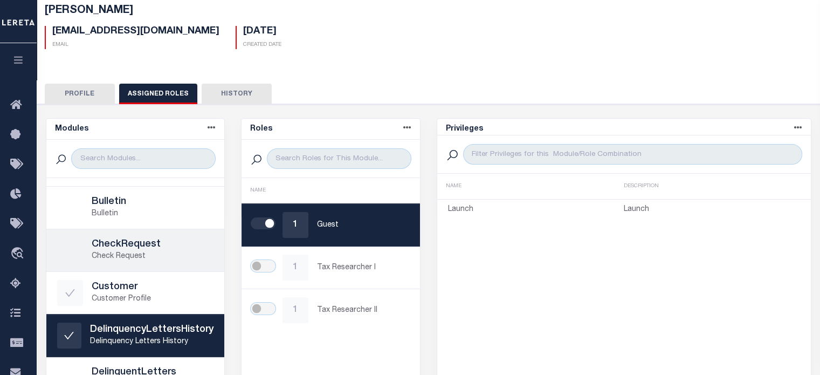
drag, startPoint x: 106, startPoint y: 246, endPoint x: 122, endPoint y: 247, distance: 16.2
click at [107, 246] on h5 "CheckRequest" at bounding box center [153, 245] width 122 height 12
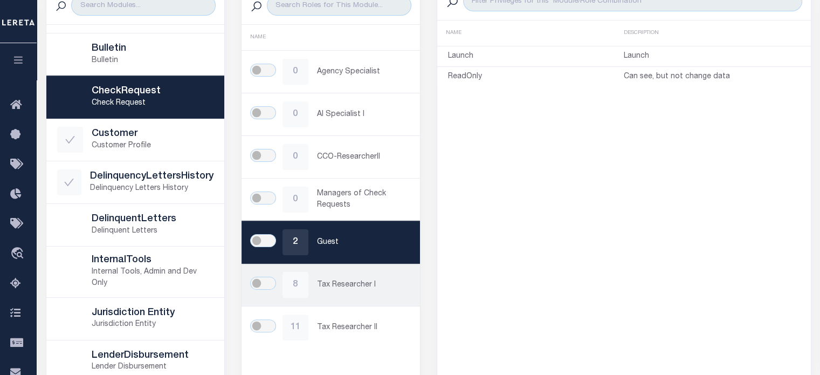
scroll to position [225, 0]
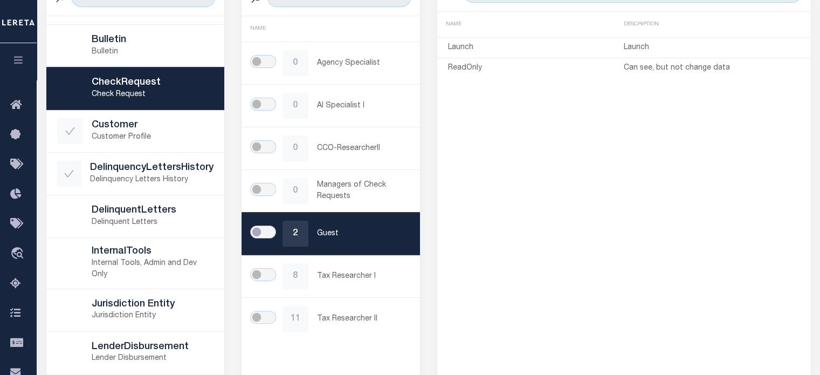
click at [258, 229] on input "checkbox" at bounding box center [263, 231] width 26 height 13
checkbox input "true"
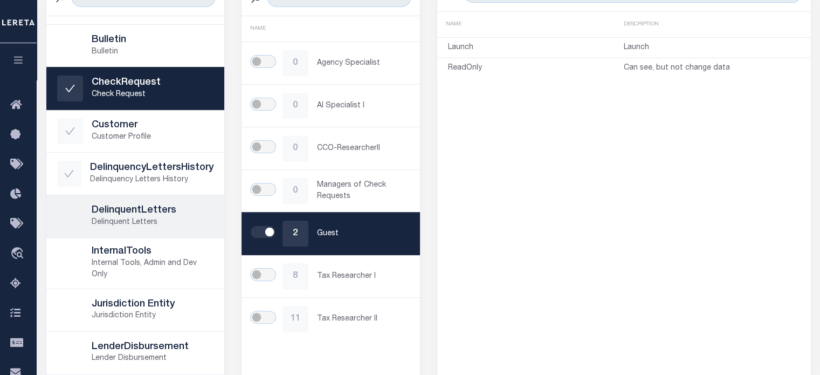
click at [95, 217] on p "Delinquent Letters" at bounding box center [153, 222] width 122 height 11
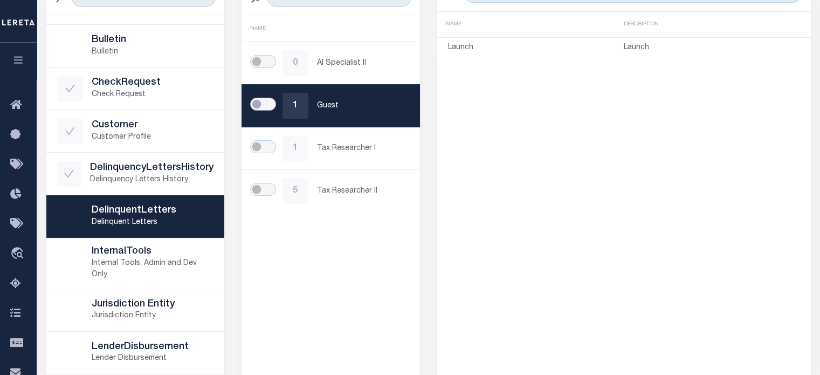
click at [263, 105] on input "checkbox" at bounding box center [263, 104] width 26 height 13
checkbox input "true"
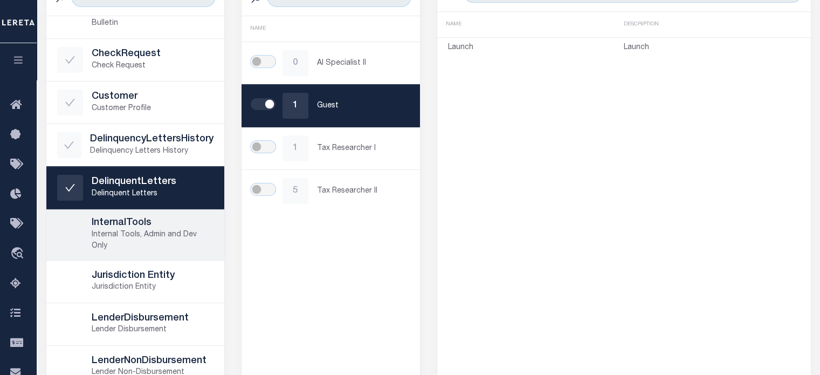
scroll to position [71, 0]
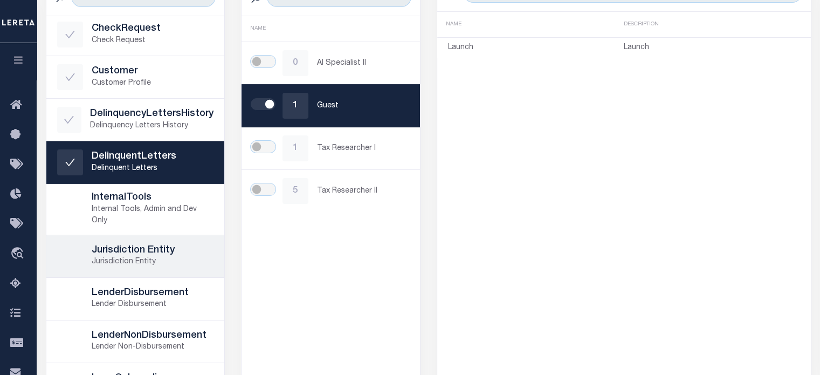
click at [120, 259] on p "Jurisdiction Entity" at bounding box center [153, 261] width 122 height 11
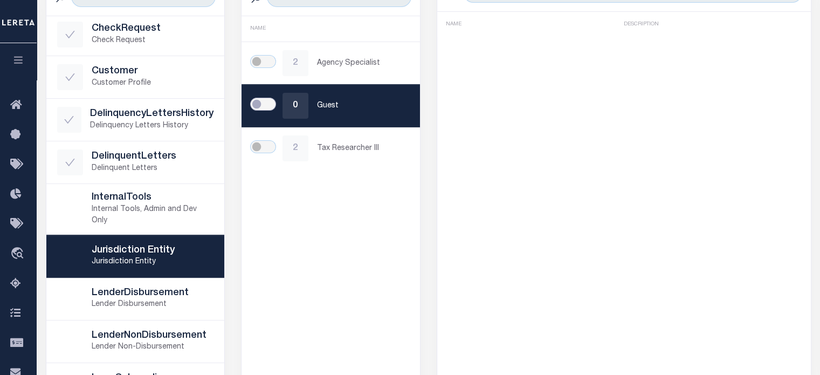
click at [268, 102] on input "checkbox" at bounding box center [263, 104] width 26 height 13
checkbox input "true"
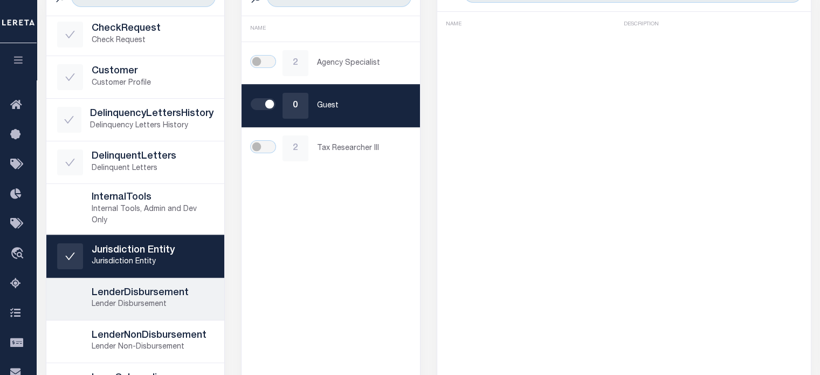
click at [110, 307] on p "Lender Disbursement" at bounding box center [153, 304] width 122 height 11
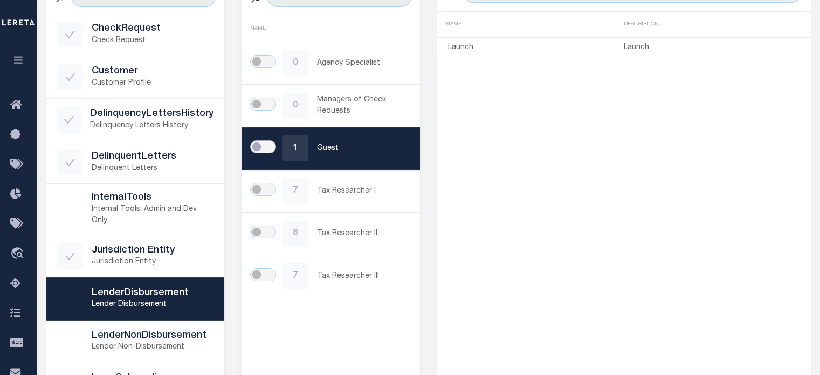
click at [264, 143] on input "checkbox" at bounding box center [263, 146] width 26 height 13
checkbox input "true"
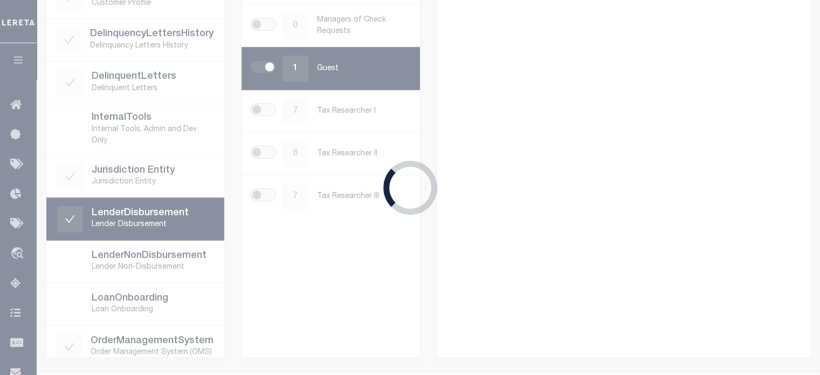
scroll to position [333, 0]
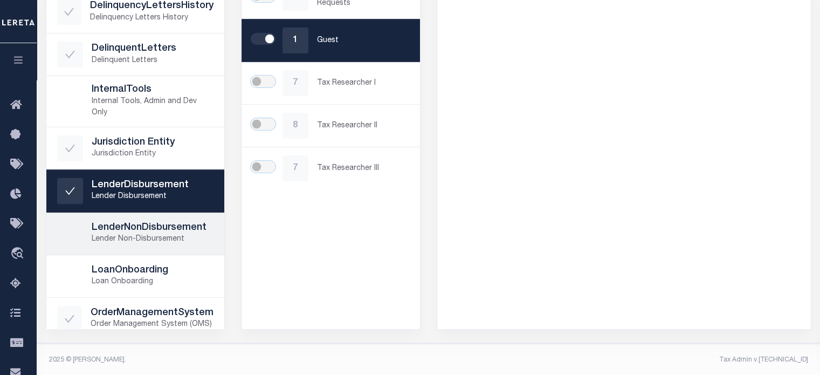
click at [133, 230] on h5 "LenderNonDisbursement" at bounding box center [153, 228] width 122 height 12
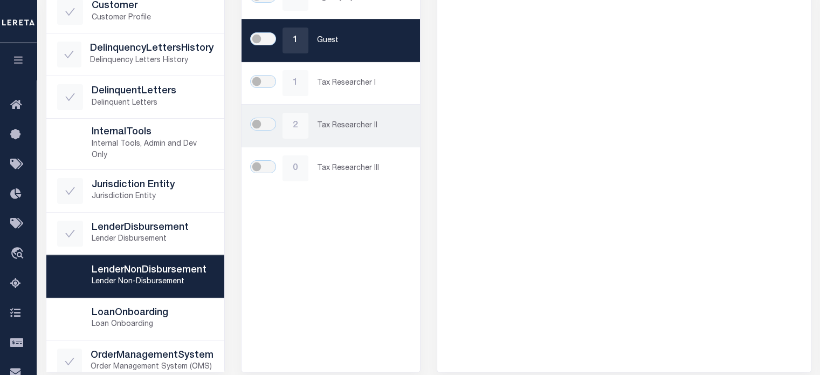
scroll to position [225, 0]
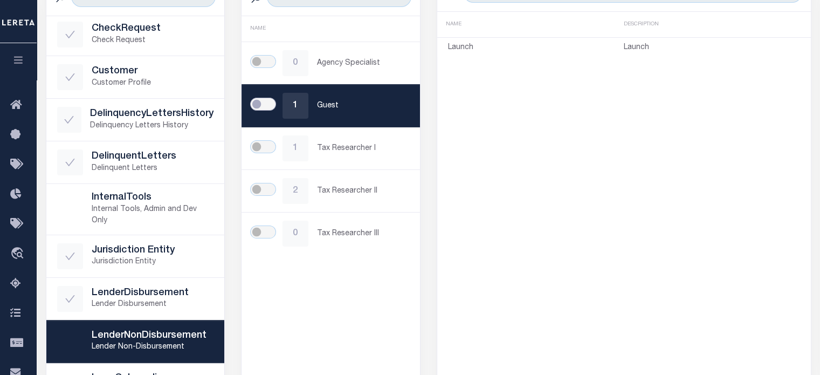
click at [268, 99] on input "checkbox" at bounding box center [263, 104] width 26 height 13
checkbox input "true"
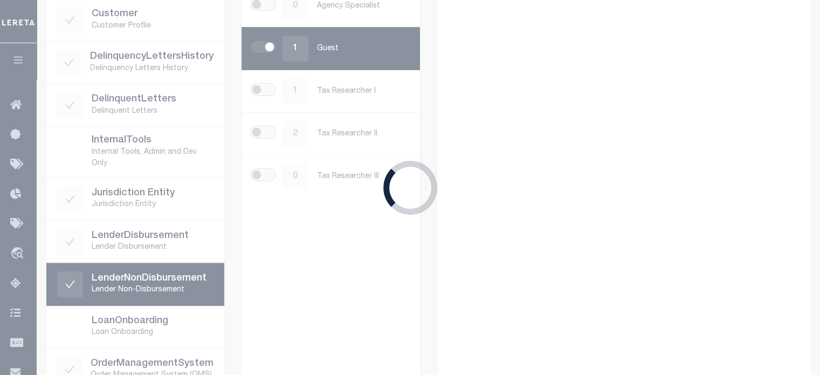
scroll to position [333, 0]
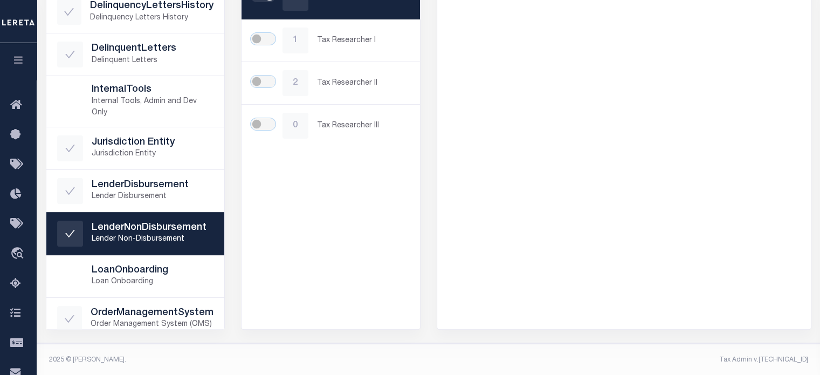
click at [113, 265] on h5 "LoanOnboarding" at bounding box center [153, 271] width 122 height 12
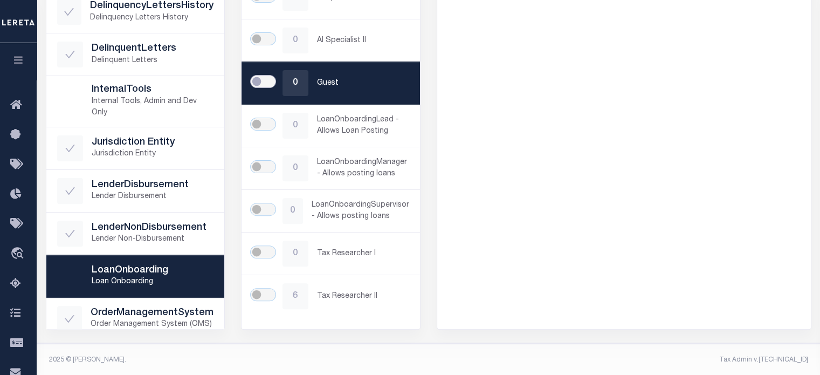
click at [262, 77] on input "checkbox" at bounding box center [263, 81] width 26 height 13
checkbox input "true"
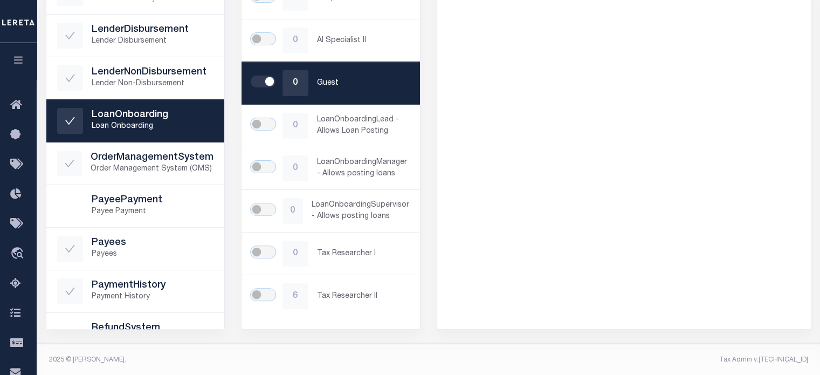
scroll to position [233, 0]
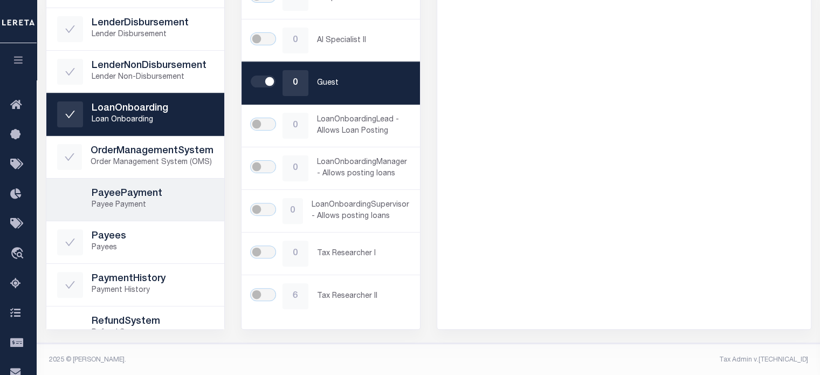
click at [95, 199] on p "Payee Payment" at bounding box center [153, 204] width 122 height 11
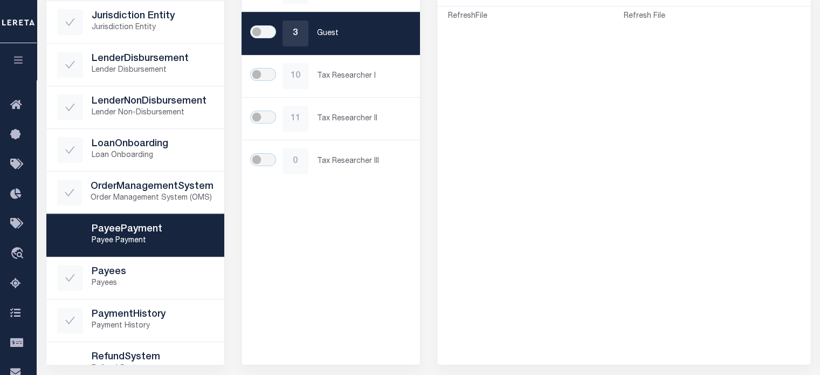
scroll to position [171, 0]
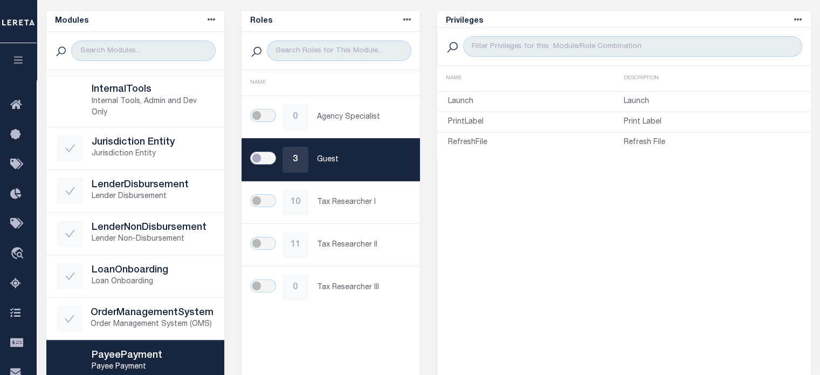
click at [263, 155] on input "checkbox" at bounding box center [263, 157] width 26 height 13
checkbox input "true"
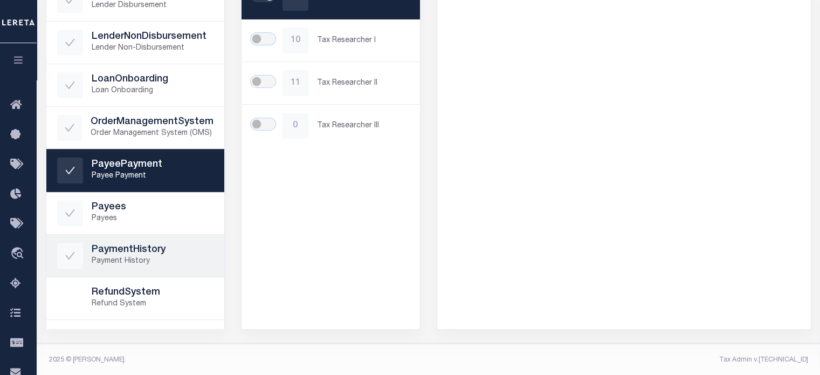
scroll to position [341, 0]
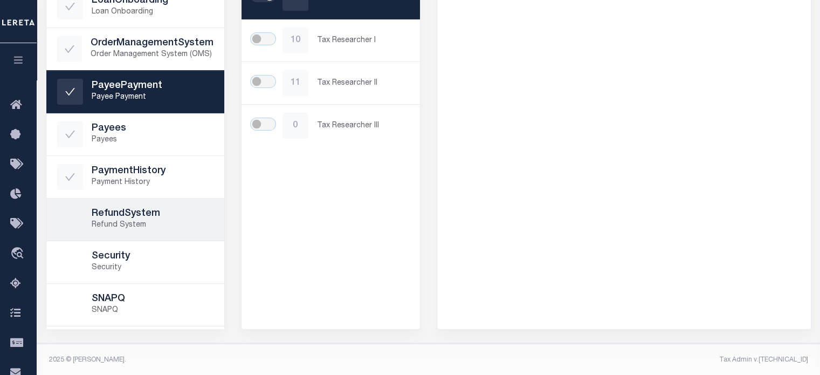
click at [110, 209] on h5 "RefundSystem" at bounding box center [153, 214] width 122 height 12
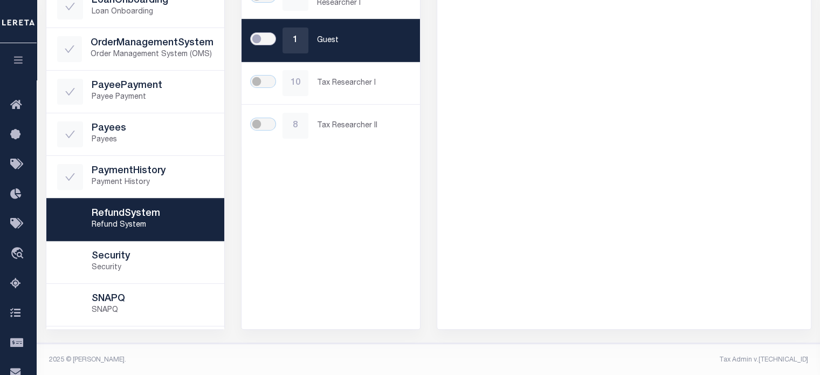
click at [271, 36] on input "checkbox" at bounding box center [263, 38] width 26 height 13
checkbox input "true"
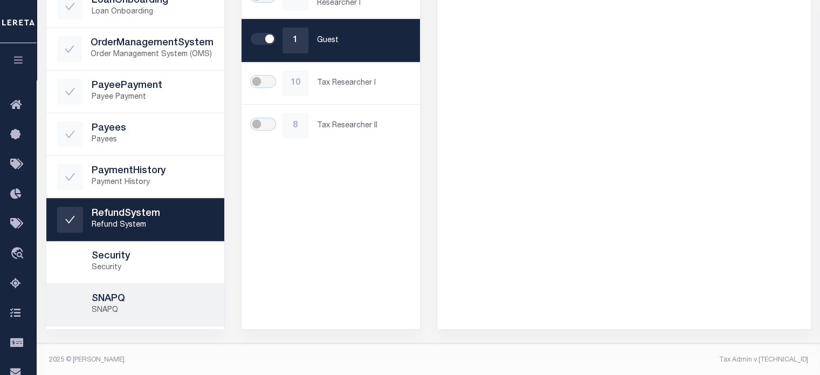
click at [115, 298] on h5 "SNAPQ" at bounding box center [153, 299] width 122 height 12
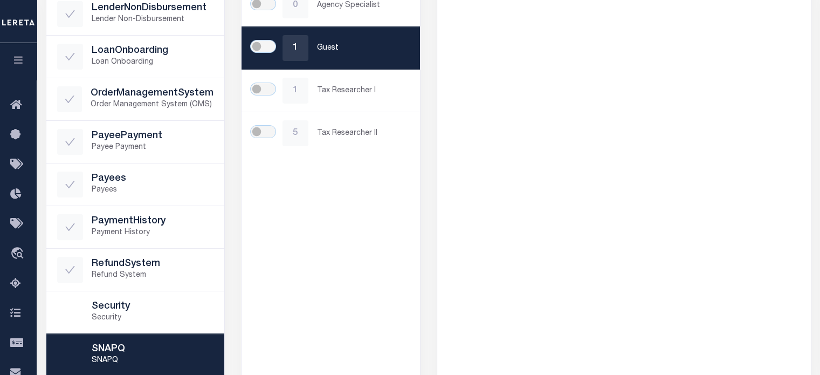
scroll to position [225, 0]
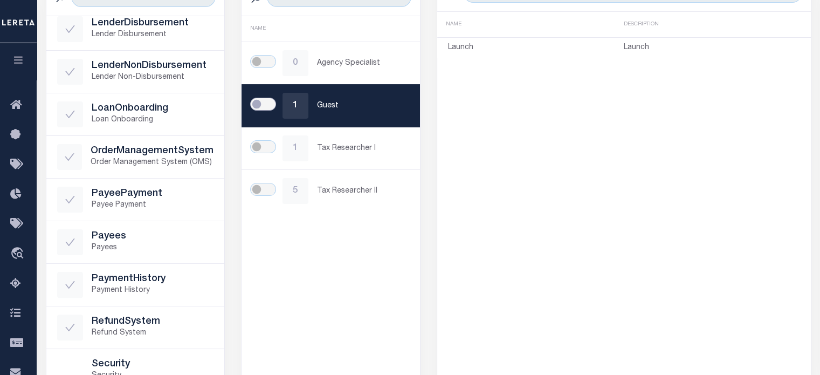
click at [266, 102] on input "checkbox" at bounding box center [263, 104] width 26 height 13
checkbox input "true"
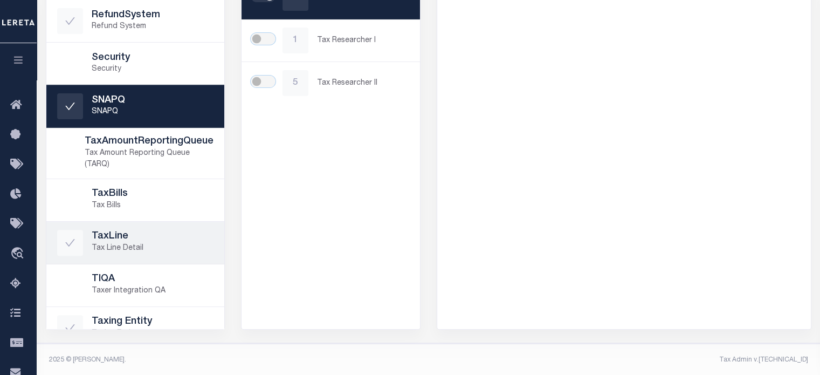
scroll to position [556, 0]
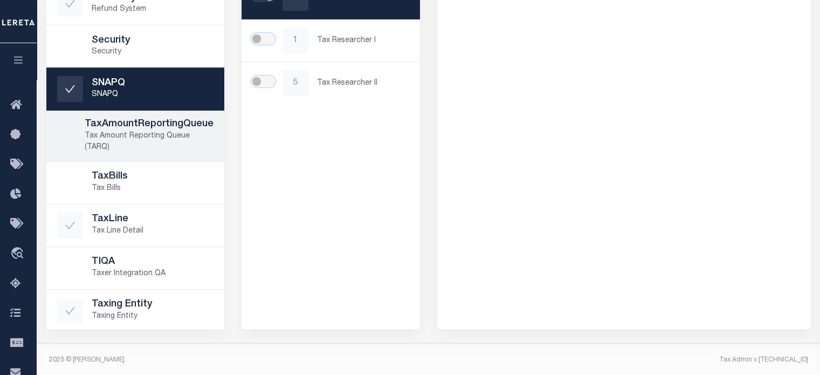
click at [112, 135] on p "Tax Amount Reporting Queue (TARQ)" at bounding box center [149, 141] width 129 height 23
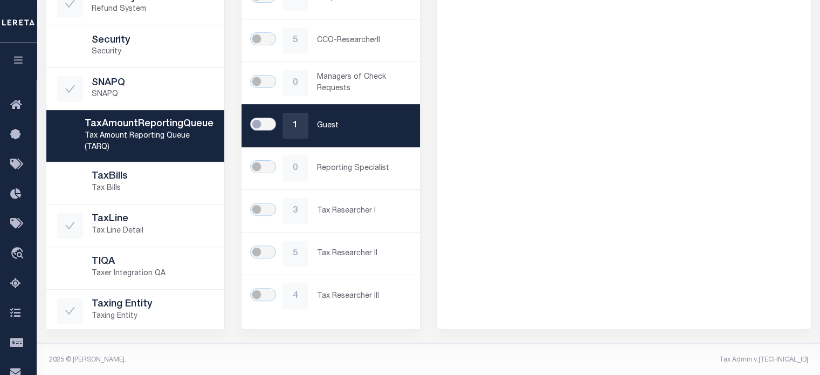
click at [261, 118] on input "checkbox" at bounding box center [263, 124] width 26 height 13
checkbox input "true"
click at [82, 177] on div "Loading..." at bounding box center [410, 187] width 820 height 375
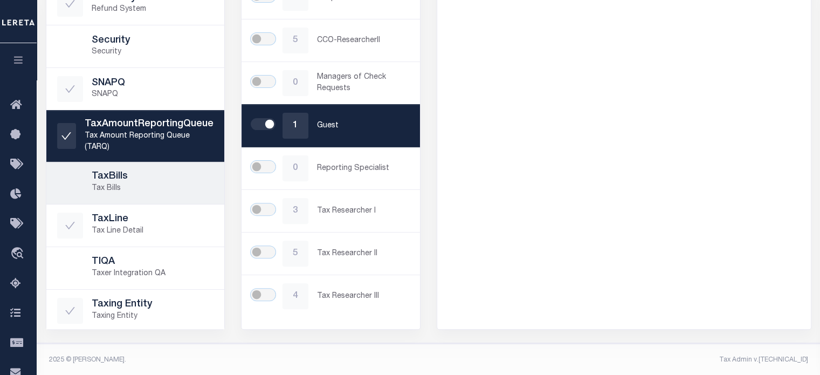
click at [99, 177] on h5 "TaxBills" at bounding box center [153, 177] width 122 height 12
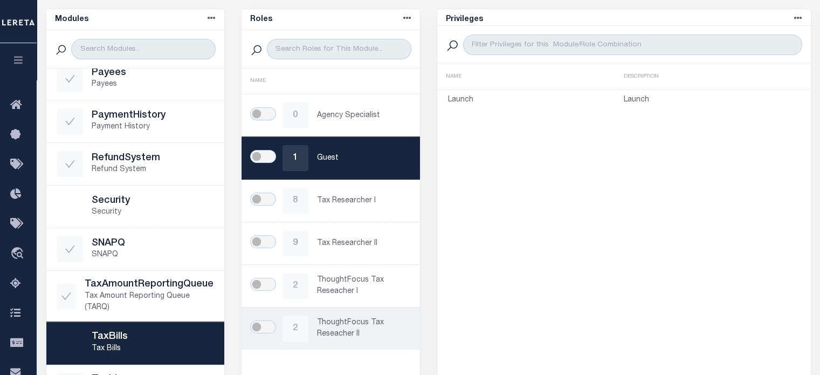
scroll to position [171, 0]
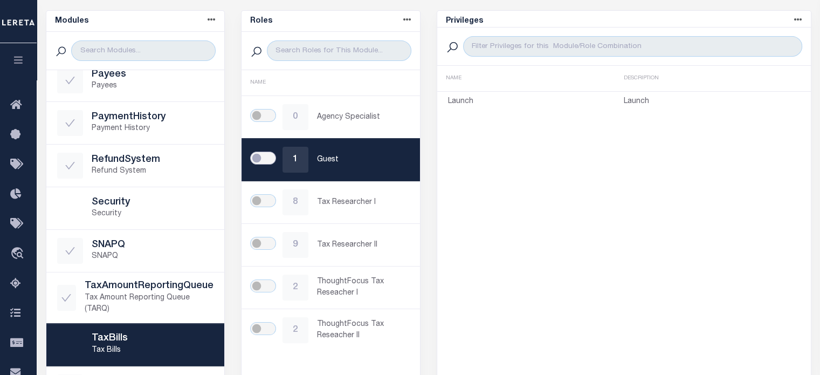
click at [264, 157] on input "checkbox" at bounding box center [263, 157] width 26 height 13
checkbox input "true"
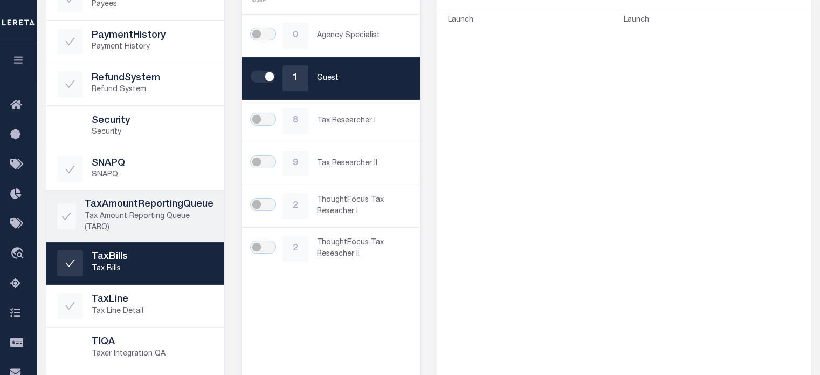
scroll to position [333, 0]
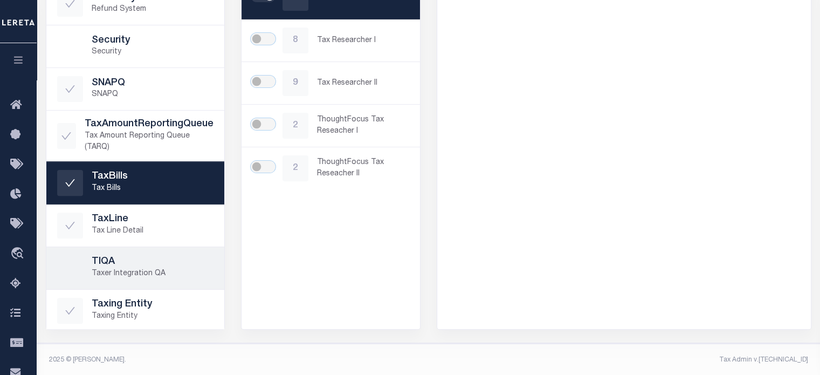
click at [120, 269] on p "Taxer Integration QA" at bounding box center [153, 273] width 122 height 11
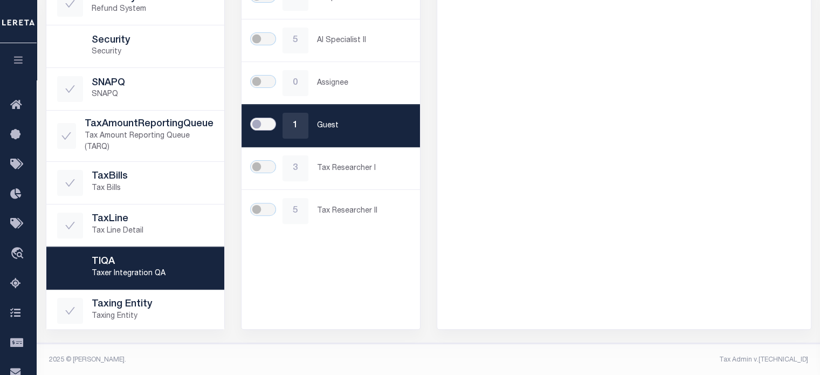
click at [263, 120] on input "checkbox" at bounding box center [263, 124] width 26 height 13
checkbox input "true"
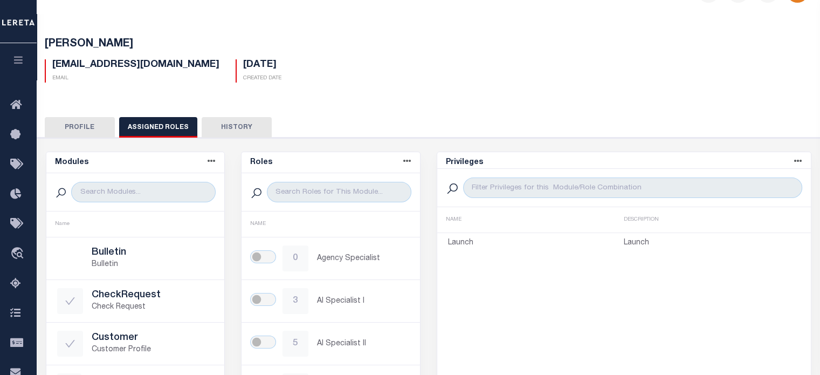
scroll to position [0, 0]
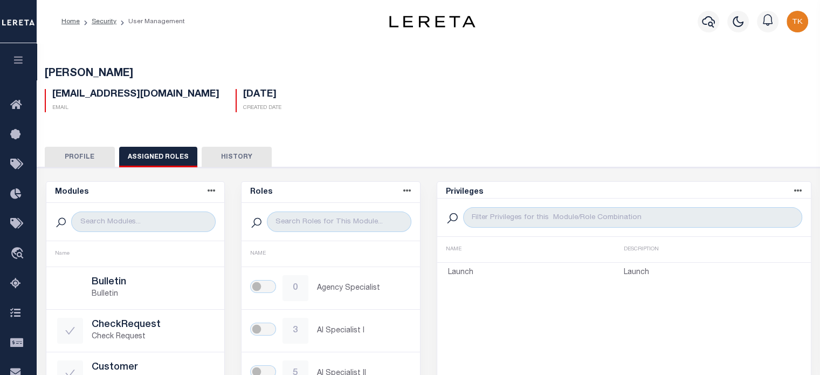
click at [81, 150] on button "Profile" at bounding box center [80, 157] width 70 height 20
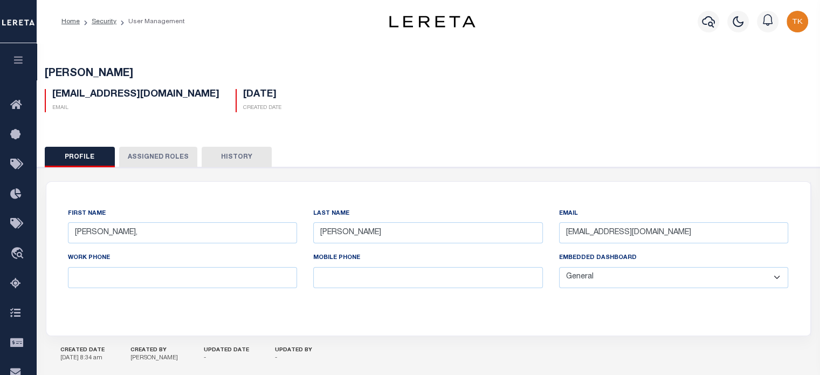
click at [211, 154] on button "History" at bounding box center [237, 157] width 70 height 20
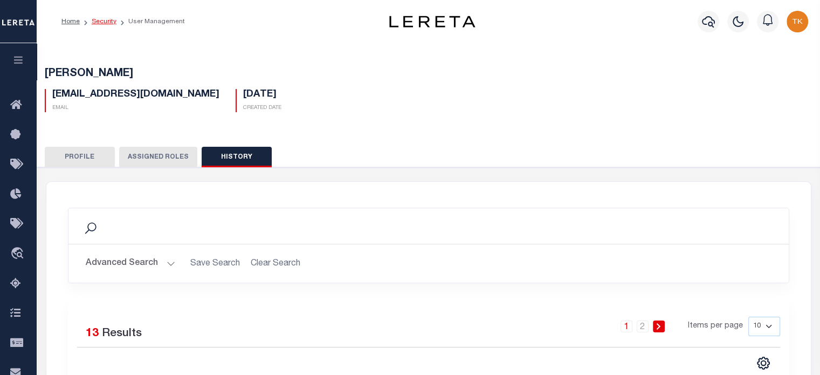
click at [106, 23] on link "Security" at bounding box center [104, 21] width 25 height 6
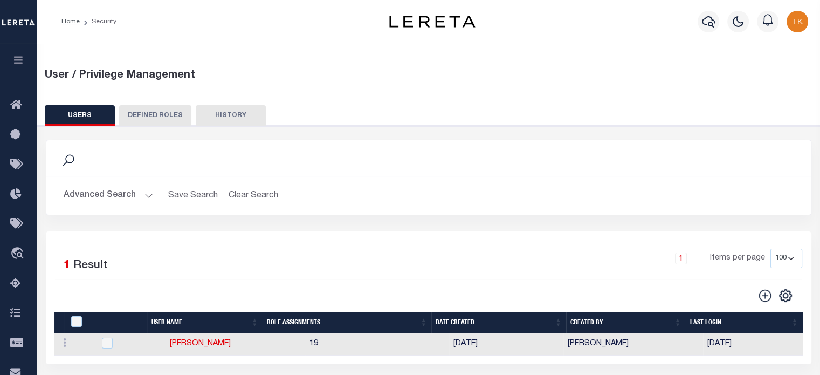
click at [119, 196] on button "Advanced Search" at bounding box center [108, 195] width 89 height 21
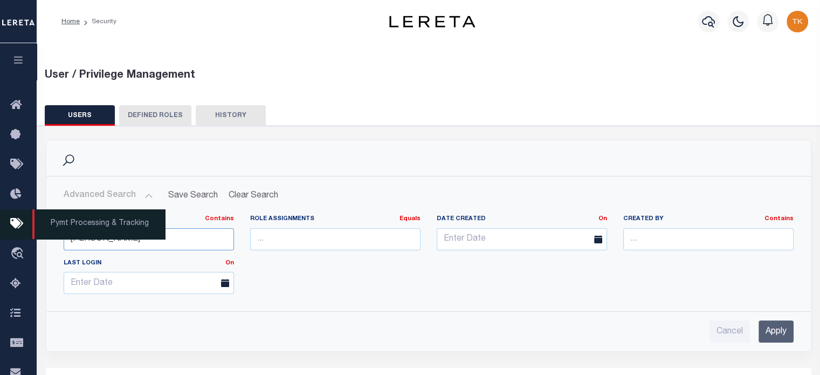
drag, startPoint x: 106, startPoint y: 244, endPoint x: 4, endPoint y: 238, distance: 102.1
click at [4, 238] on div "Home Security" at bounding box center [410, 274] width 820 height 548
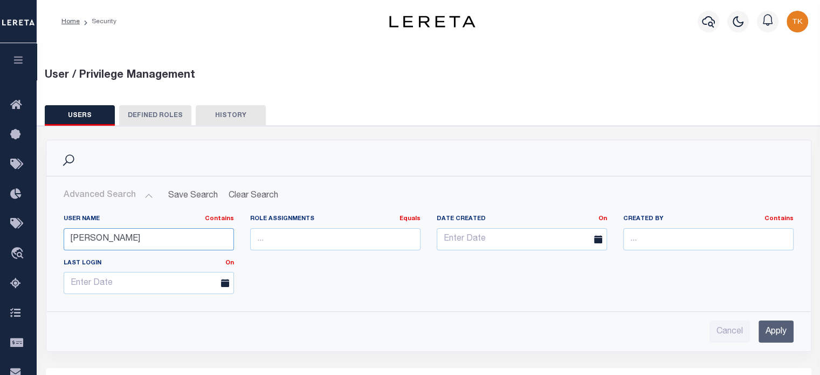
type input "keohane"
click at [782, 324] on input "Apply" at bounding box center [776, 331] width 35 height 22
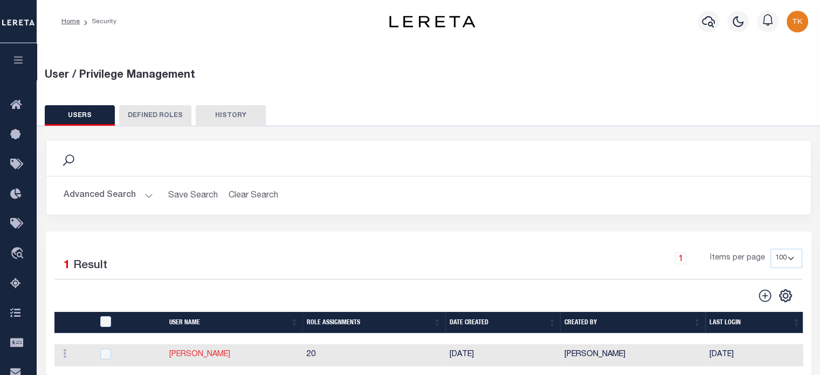
click at [204, 356] on link "[PERSON_NAME]" at bounding box center [199, 354] width 61 height 8
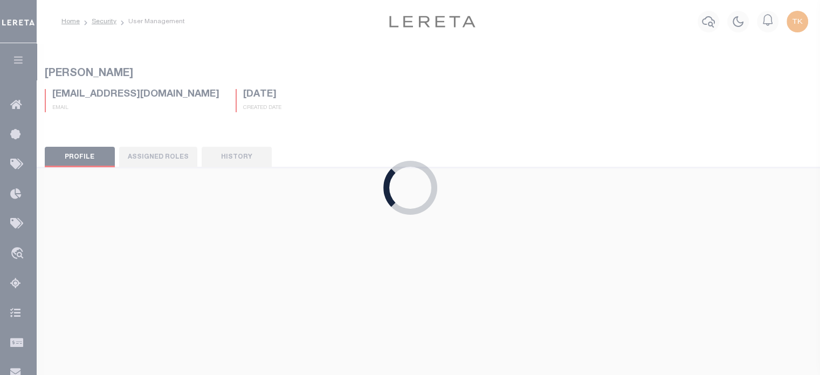
type input "Keohane,"
type input "Tiffany"
type input "tkeohane@lereta.net"
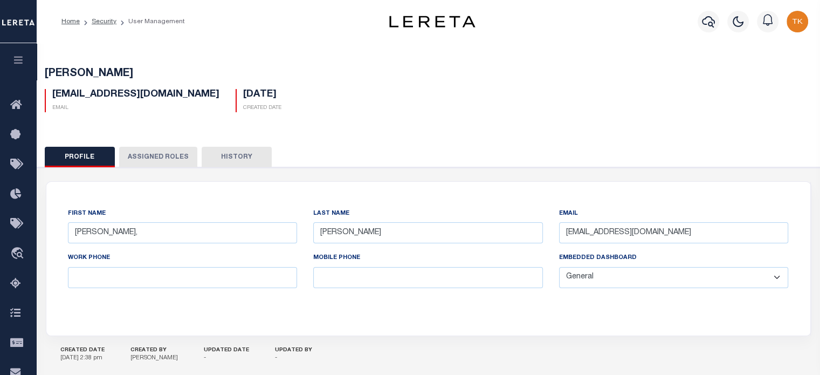
click at [245, 157] on button "History" at bounding box center [237, 157] width 70 height 20
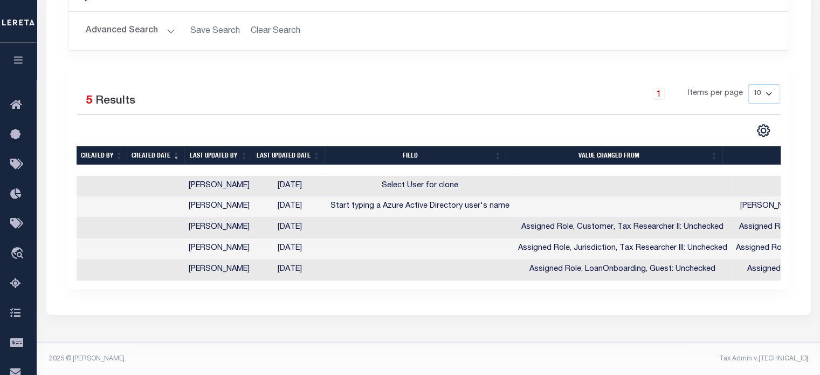
scroll to position [238, 0]
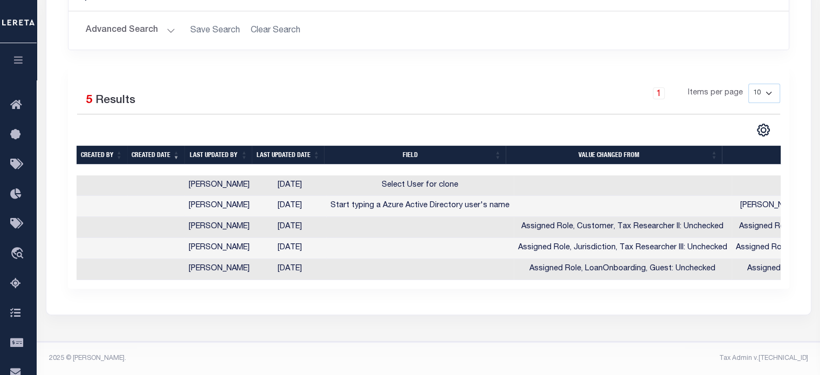
drag, startPoint x: 642, startPoint y: 284, endPoint x: 679, endPoint y: 286, distance: 37.3
click at [679, 286] on div "Selected 5 Results 1 Items per page 10 25 50 100" at bounding box center [428, 177] width 721 height 222
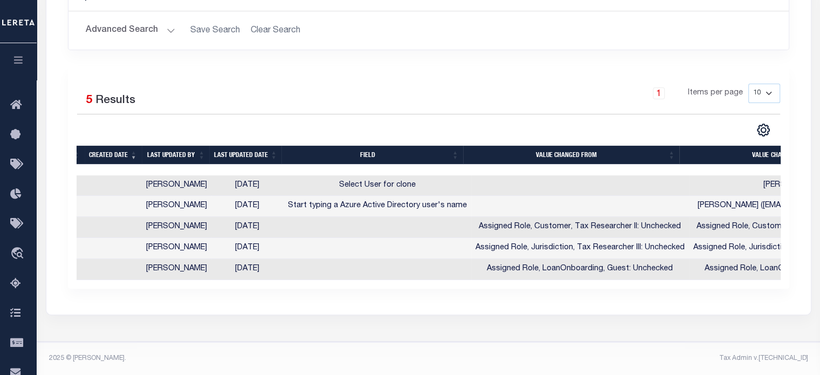
scroll to position [0, 0]
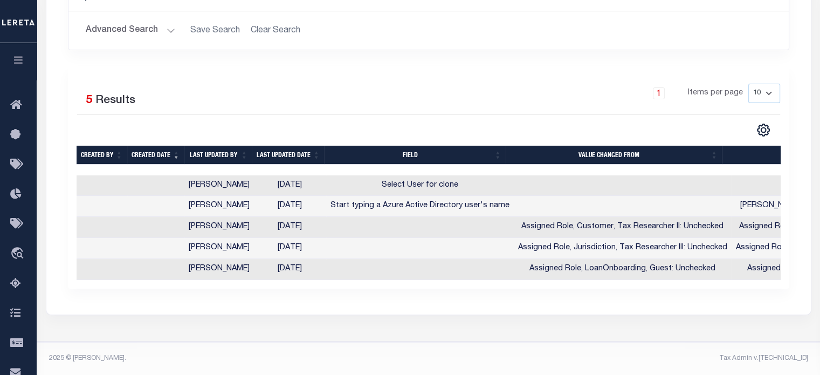
click at [114, 21] on button "Advanced Search" at bounding box center [130, 30] width 89 height 21
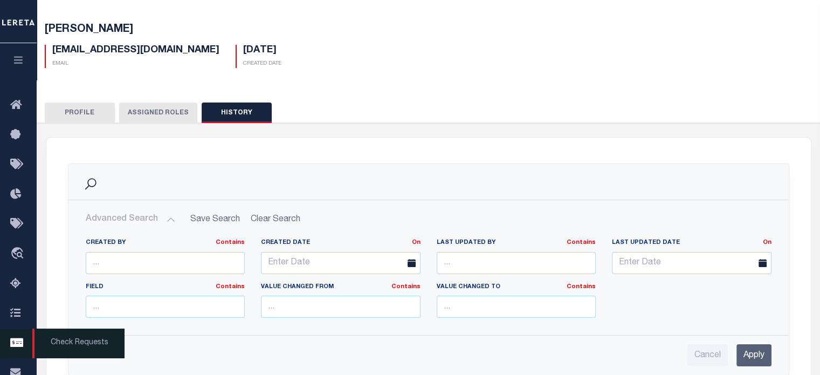
scroll to position [216, 0]
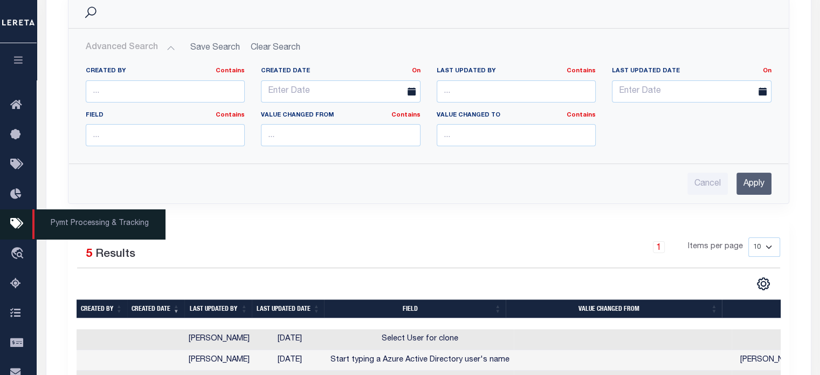
click at [22, 65] on icon "button" at bounding box center [18, 60] width 12 height 10
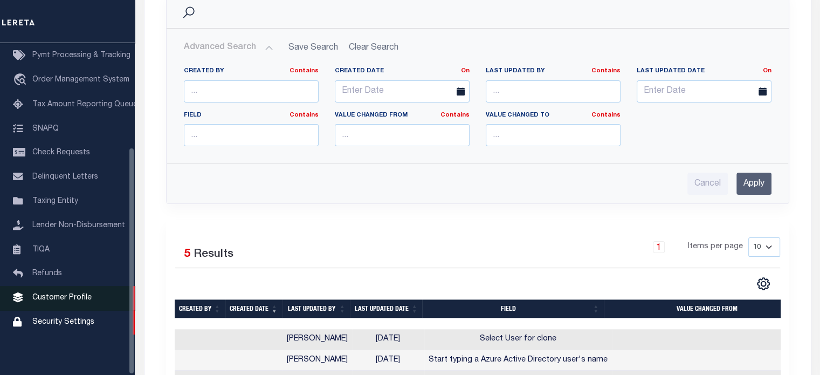
scroll to position [152, 0]
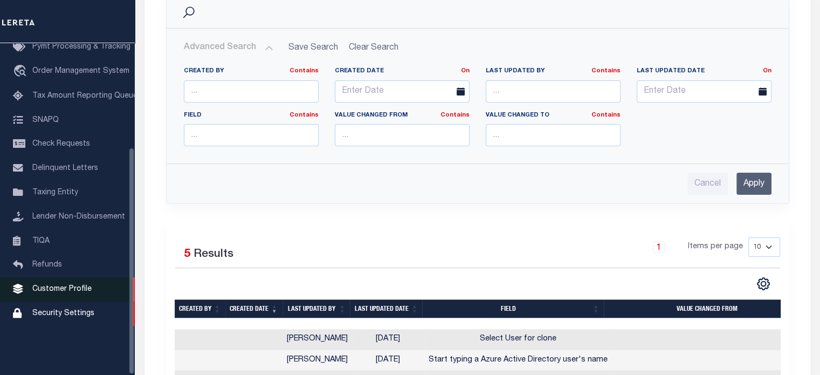
click at [37, 293] on span "Customer Profile" at bounding box center [61, 289] width 59 height 8
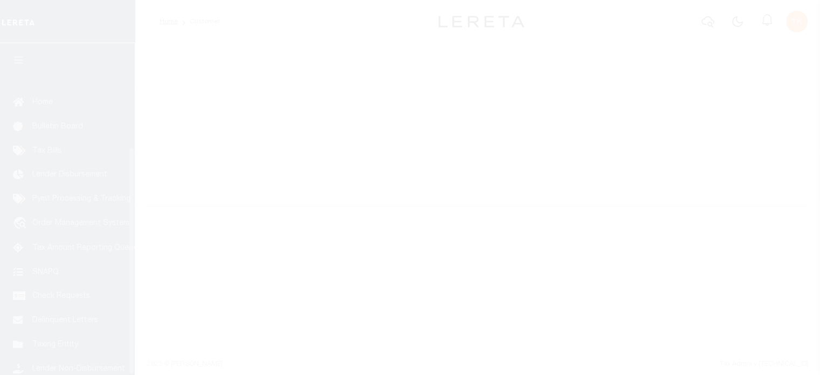
scroll to position [152, 0]
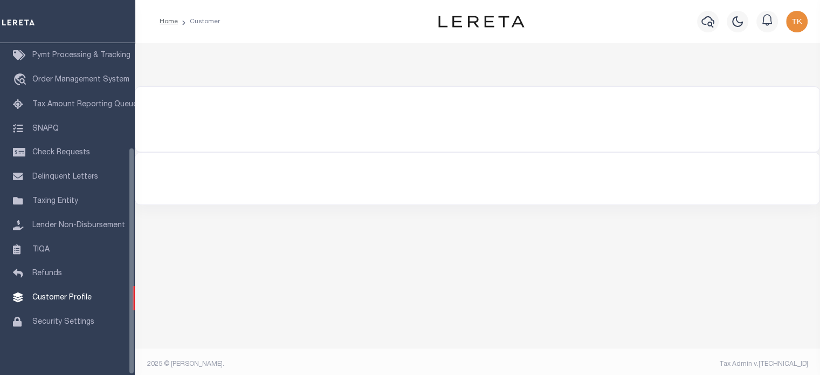
type input "85810"
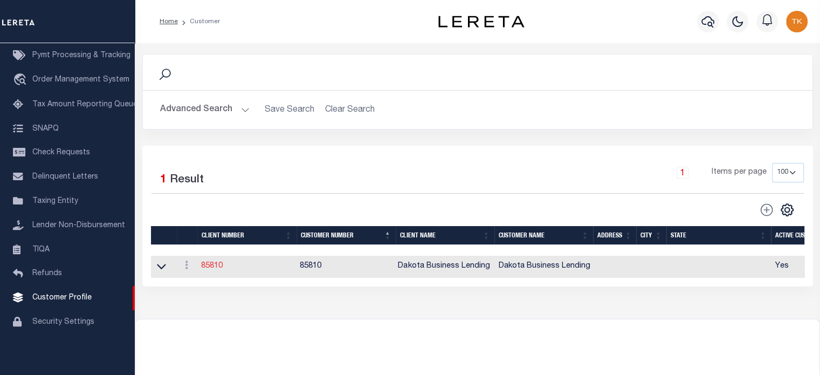
click at [203, 265] on link "85810" at bounding box center [212, 266] width 22 height 8
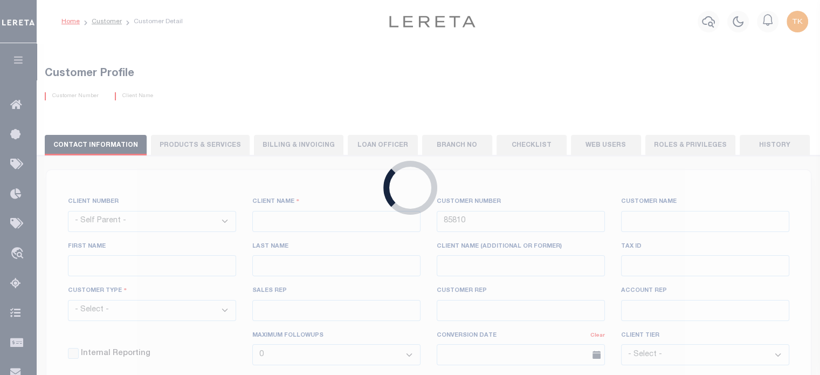
select select
type input "Dakota Business Lending"
type input "[PERSON_NAME]"
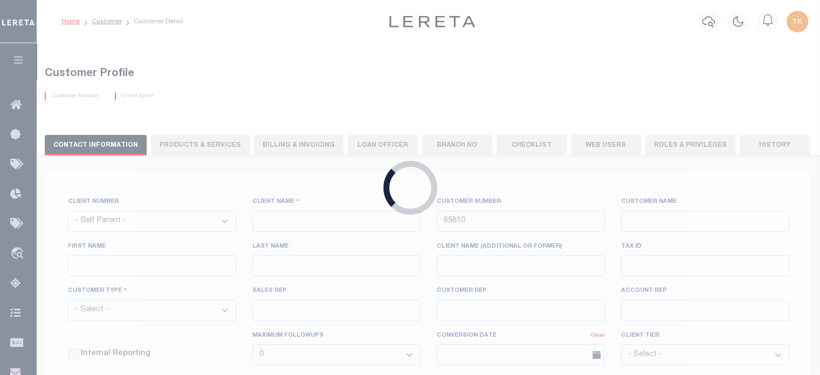
select select "Commercial"
type input "[PERSON_NAME]"
type input "Customer Service"
type input "[DATE]"
select select "Tier 3"
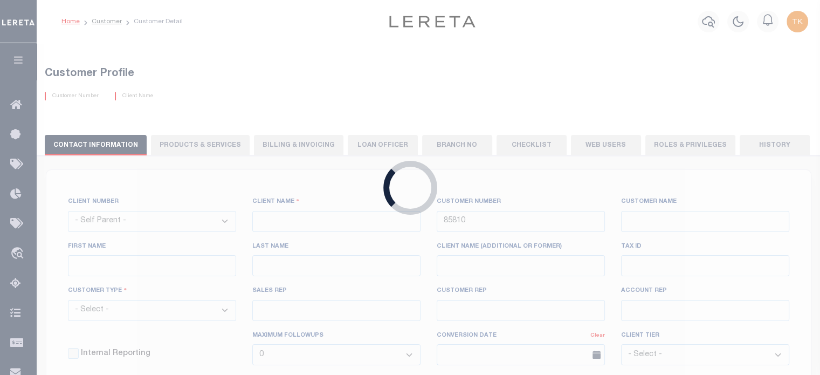
checkbox input "true"
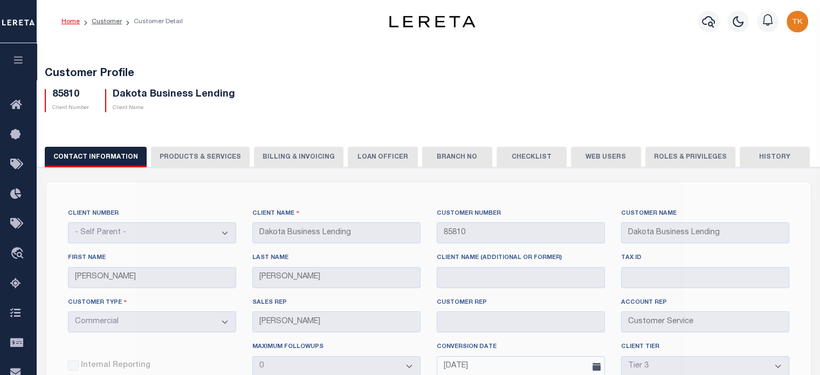
click at [204, 159] on button "PRODUCTS & SERVICES" at bounding box center [200, 157] width 99 height 20
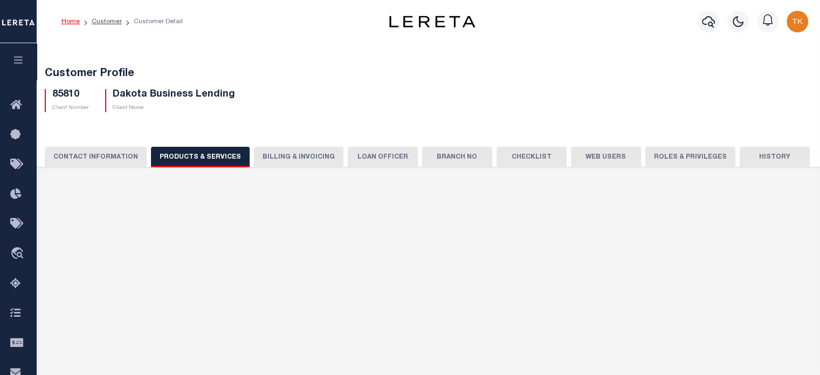
select select "STX"
radio input "true"
checkbox input "true"
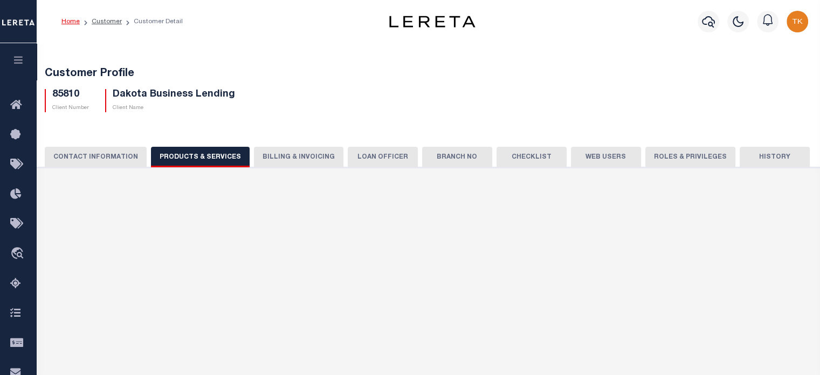
checkbox input "true"
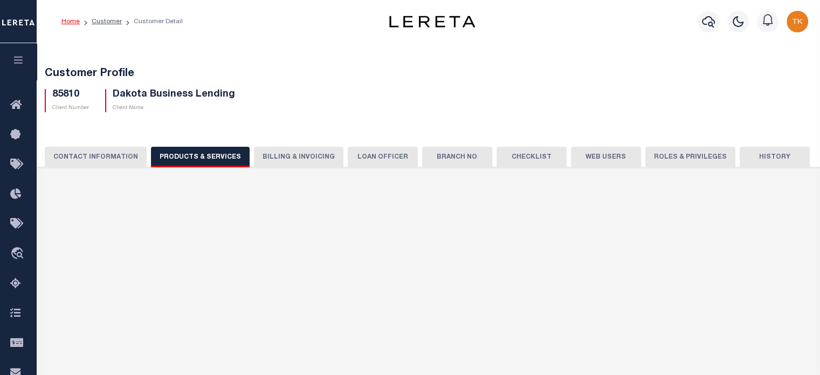
checkbox input "true"
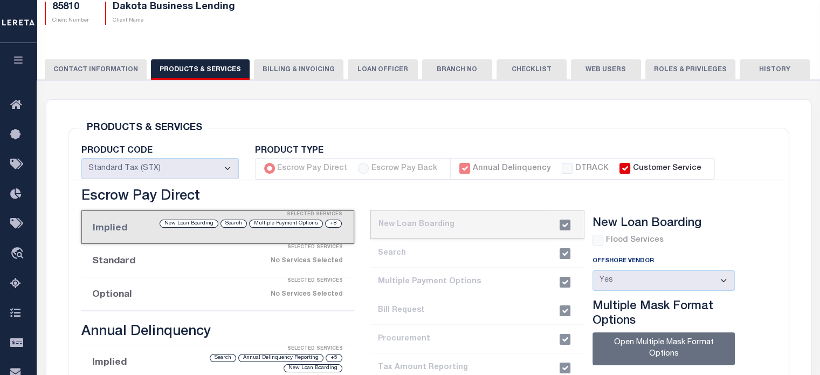
scroll to position [162, 0]
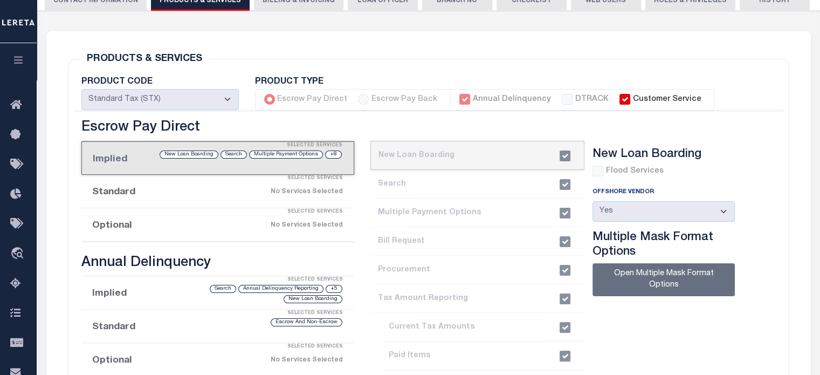
click at [459, 181] on li "2. Search" at bounding box center [477, 184] width 214 height 29
click at [479, 149] on li "current step: 1. New Loan Boarding" at bounding box center [477, 155] width 214 height 29
click at [472, 194] on li "2. Search" at bounding box center [477, 184] width 214 height 29
click at [454, 228] on li "4. Bill Request" at bounding box center [477, 241] width 214 height 29
click at [466, 279] on li "5. Procurement" at bounding box center [477, 270] width 214 height 29
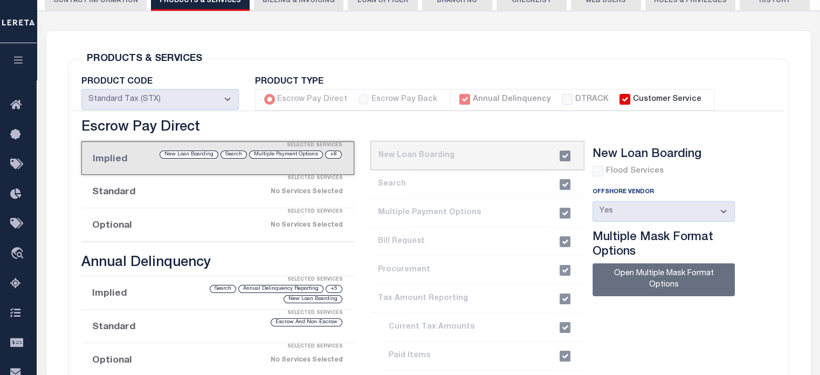
click at [198, 143] on div "Selected Services" at bounding box center [229, 146] width 272 height 22
click at [211, 161] on li "Implied Selected Services +8 Multiple Payment Options Search New Loan Boarding" at bounding box center [217, 157] width 273 height 33
click at [479, 238] on li "4. Bill Request" at bounding box center [477, 241] width 214 height 29
click at [433, 305] on li "6. Tax Amount Reporting" at bounding box center [477, 298] width 214 height 29
click at [224, 291] on div "Search" at bounding box center [223, 289] width 26 height 8
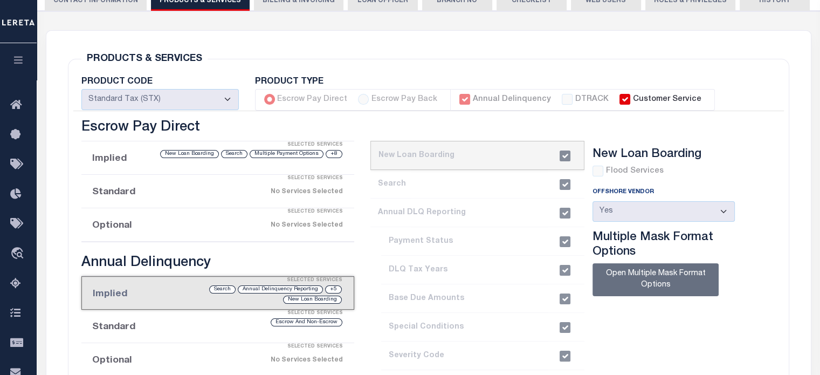
click at [173, 294] on div "+5 Annual Delinquency Reporting Search New Loan Boarding" at bounding box center [249, 294] width 188 height 20
click at [447, 209] on li "3. Annual DLQ Reporting" at bounding box center [477, 212] width 214 height 29
click at [411, 190] on li "2. Search" at bounding box center [477, 184] width 214 height 29
click at [393, 258] on li "5. DLQ Tax Years" at bounding box center [477, 270] width 214 height 29
click at [437, 304] on li "6. Base Due Amounts" at bounding box center [477, 298] width 214 height 29
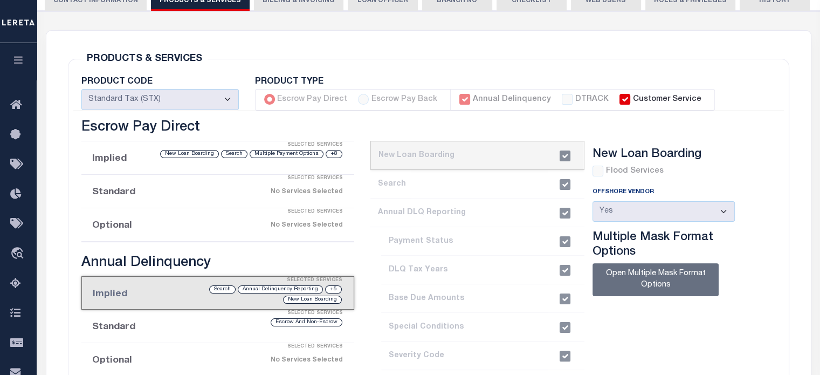
scroll to position [0, 0]
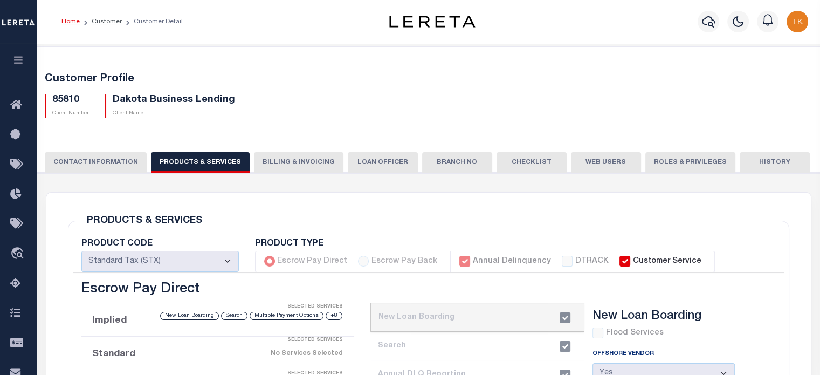
click at [108, 161] on button "CONTACT INFORMATION" at bounding box center [96, 162] width 102 height 20
